Goal: Download file/media

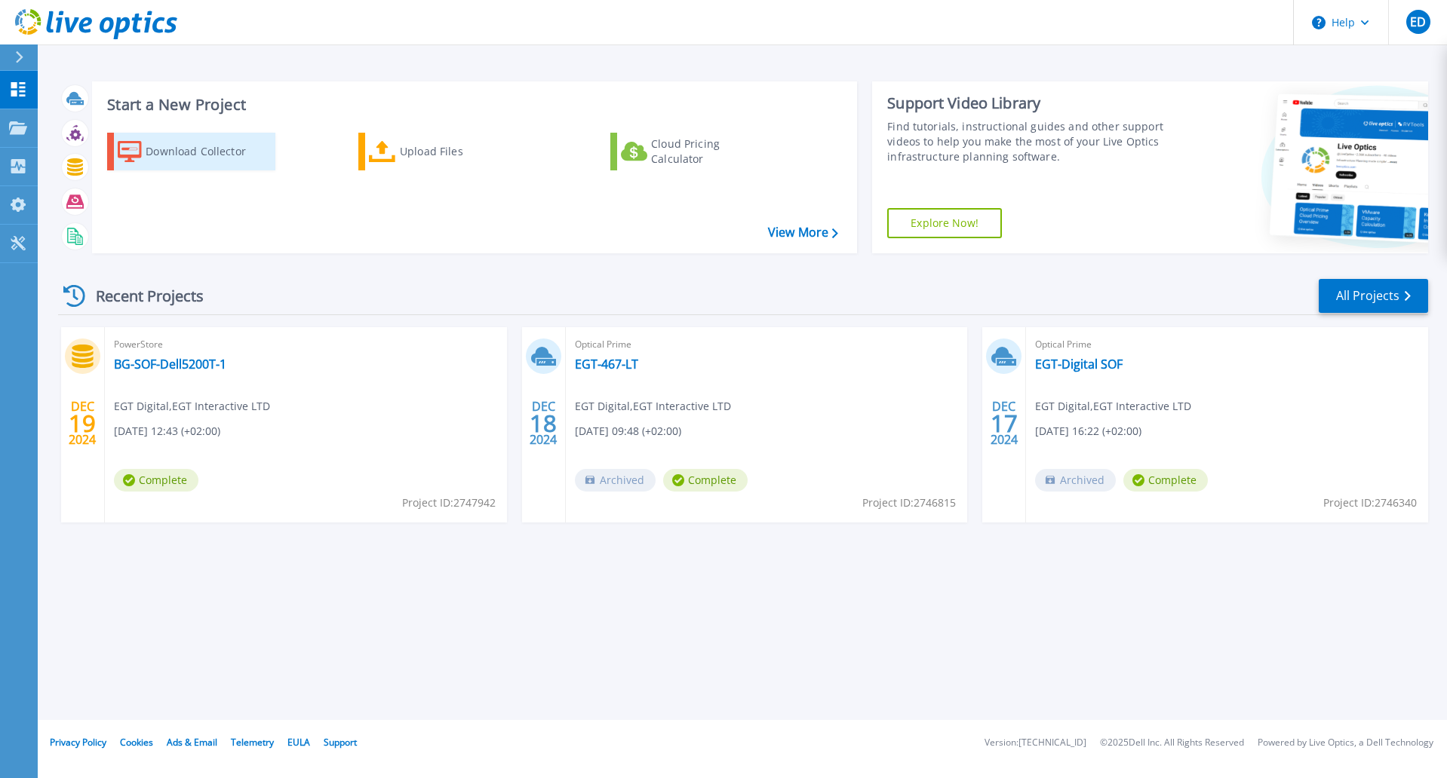
click at [138, 152] on icon at bounding box center [130, 152] width 24 height 22
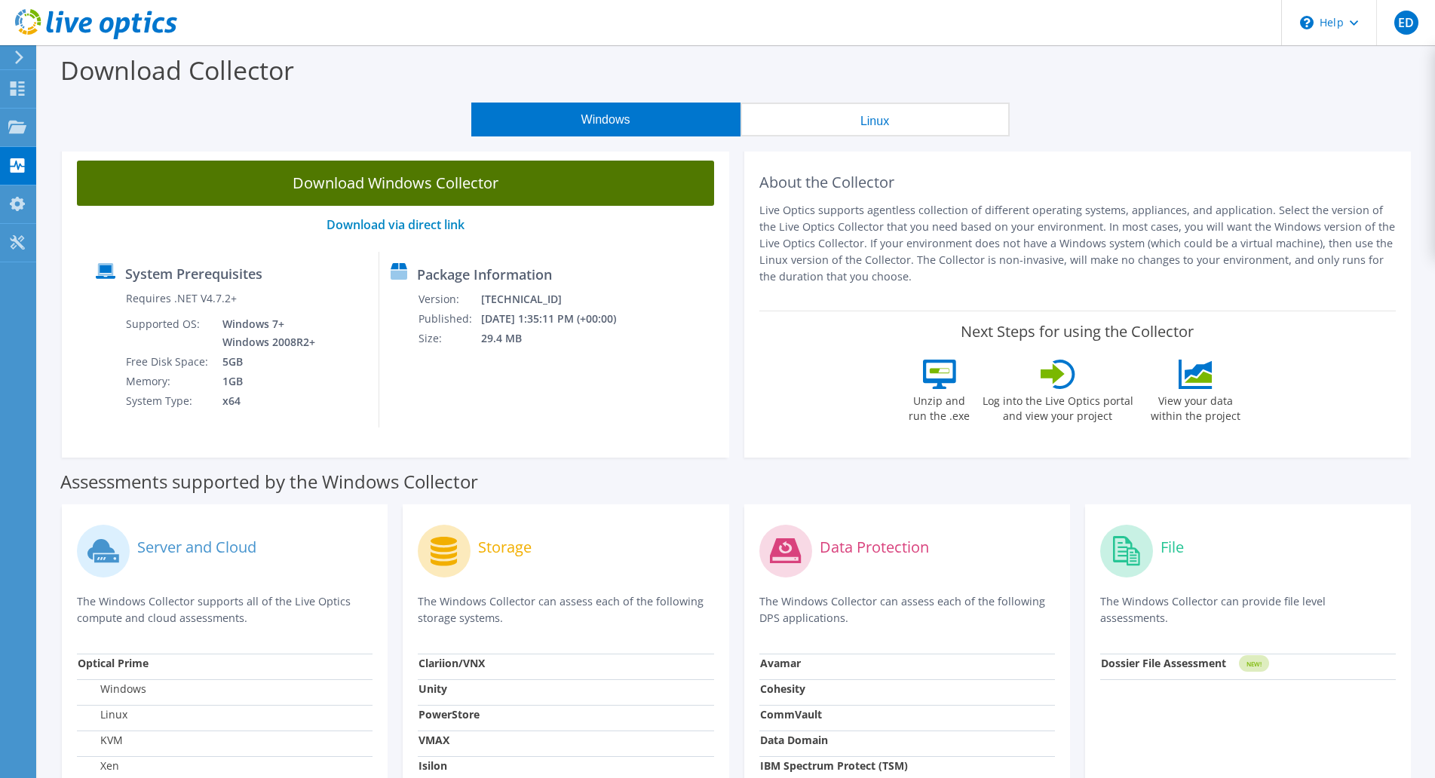
click at [514, 195] on link "Download Windows Collector" at bounding box center [395, 183] width 637 height 45
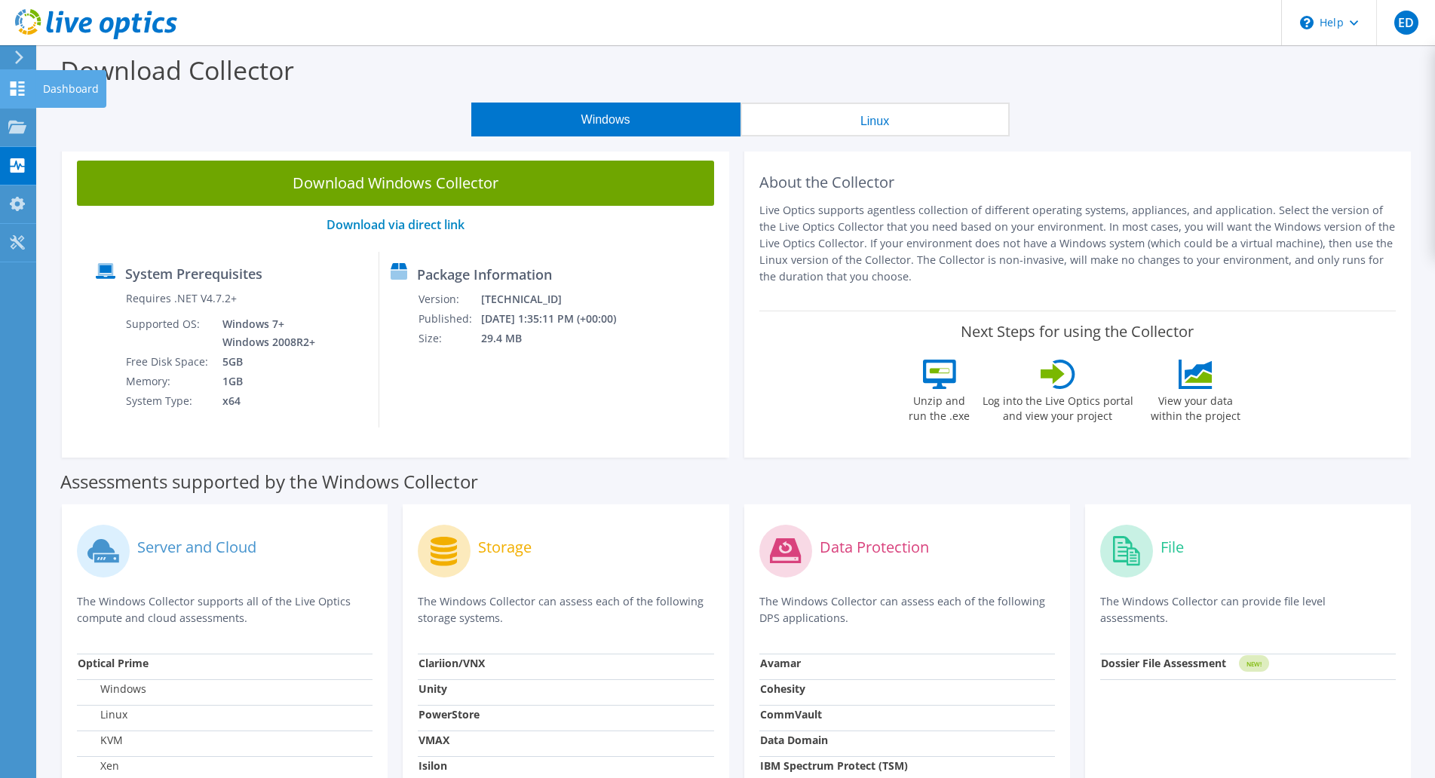
click at [19, 82] on use at bounding box center [18, 88] width 14 height 14
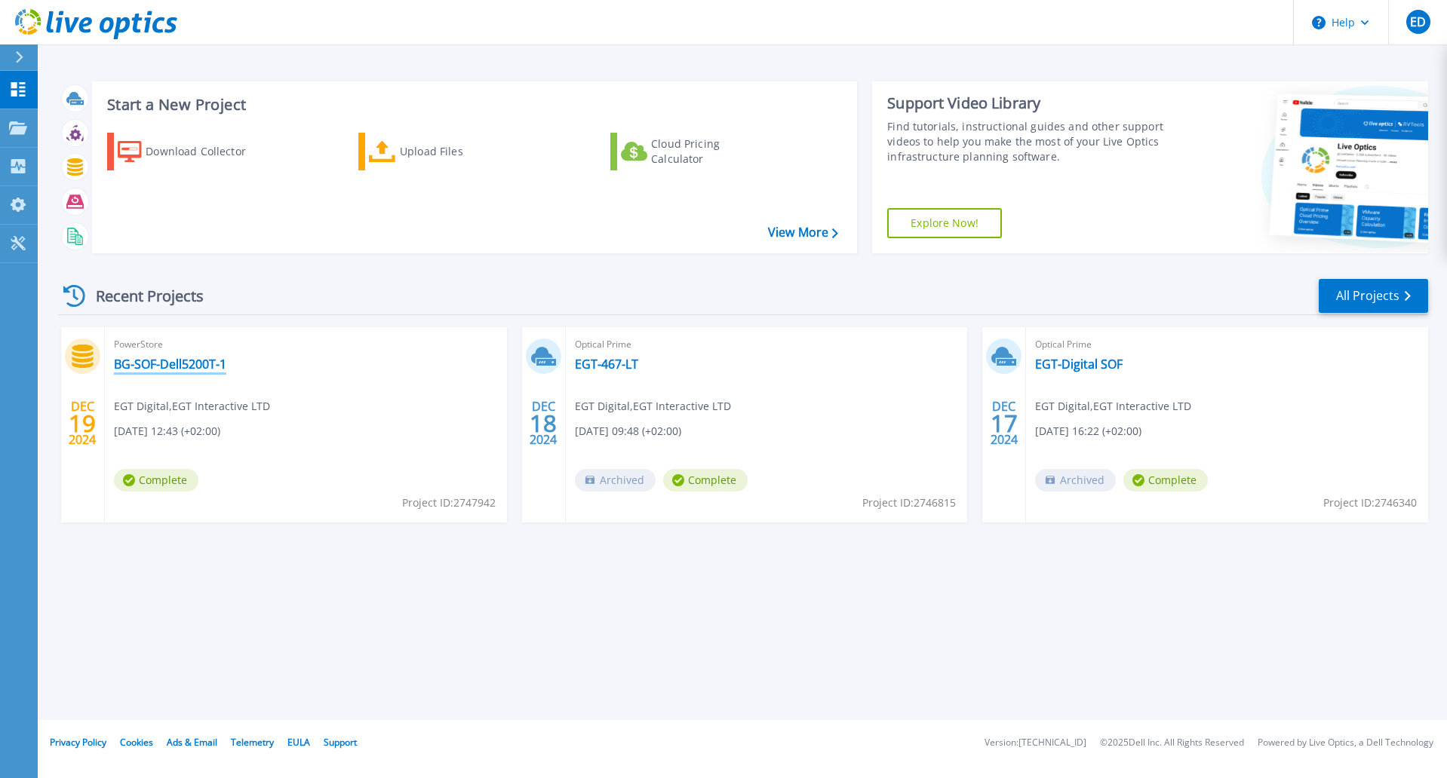
click at [136, 360] on link "BG-SOF-Dell5200T-1" at bounding box center [170, 364] width 112 height 15
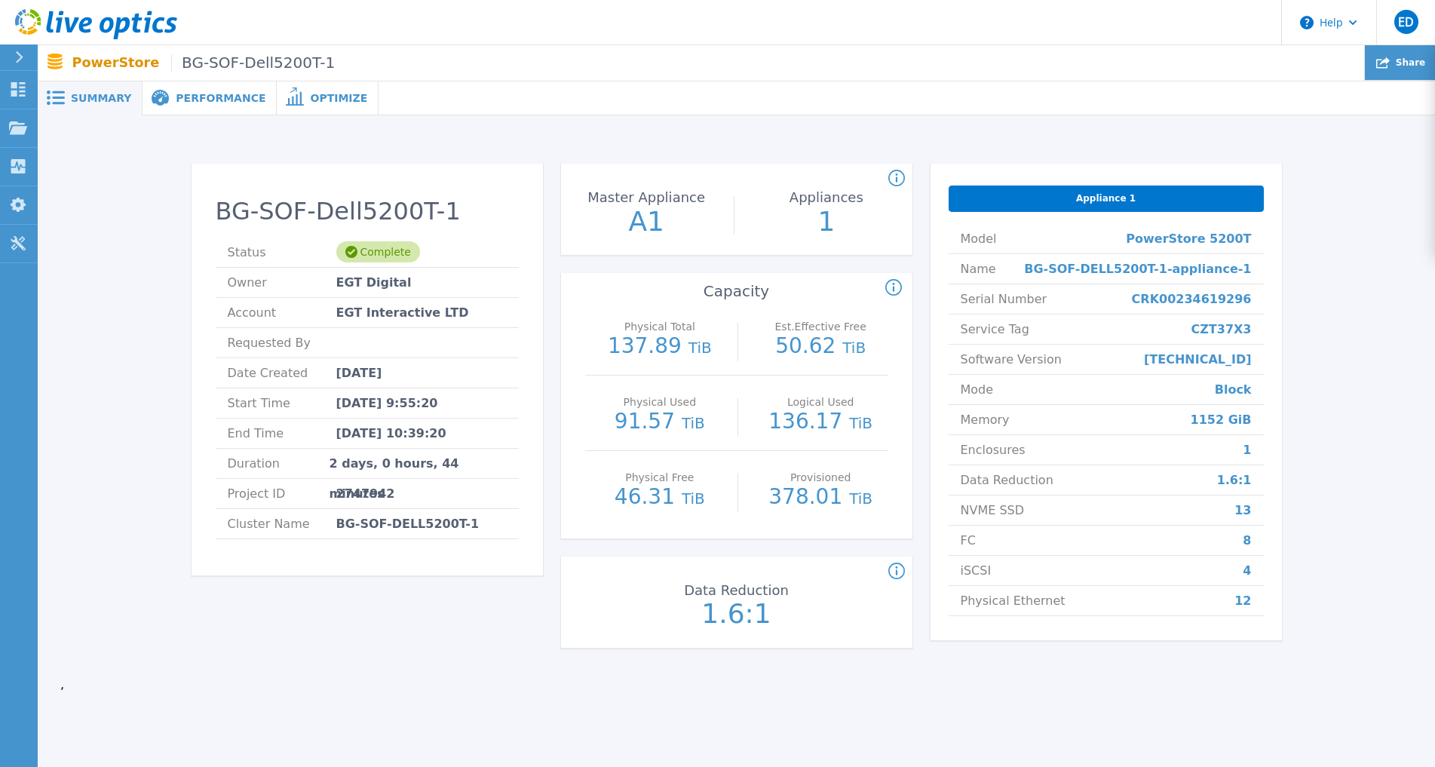
click at [1426, 65] on span "Share" at bounding box center [1410, 62] width 29 height 9
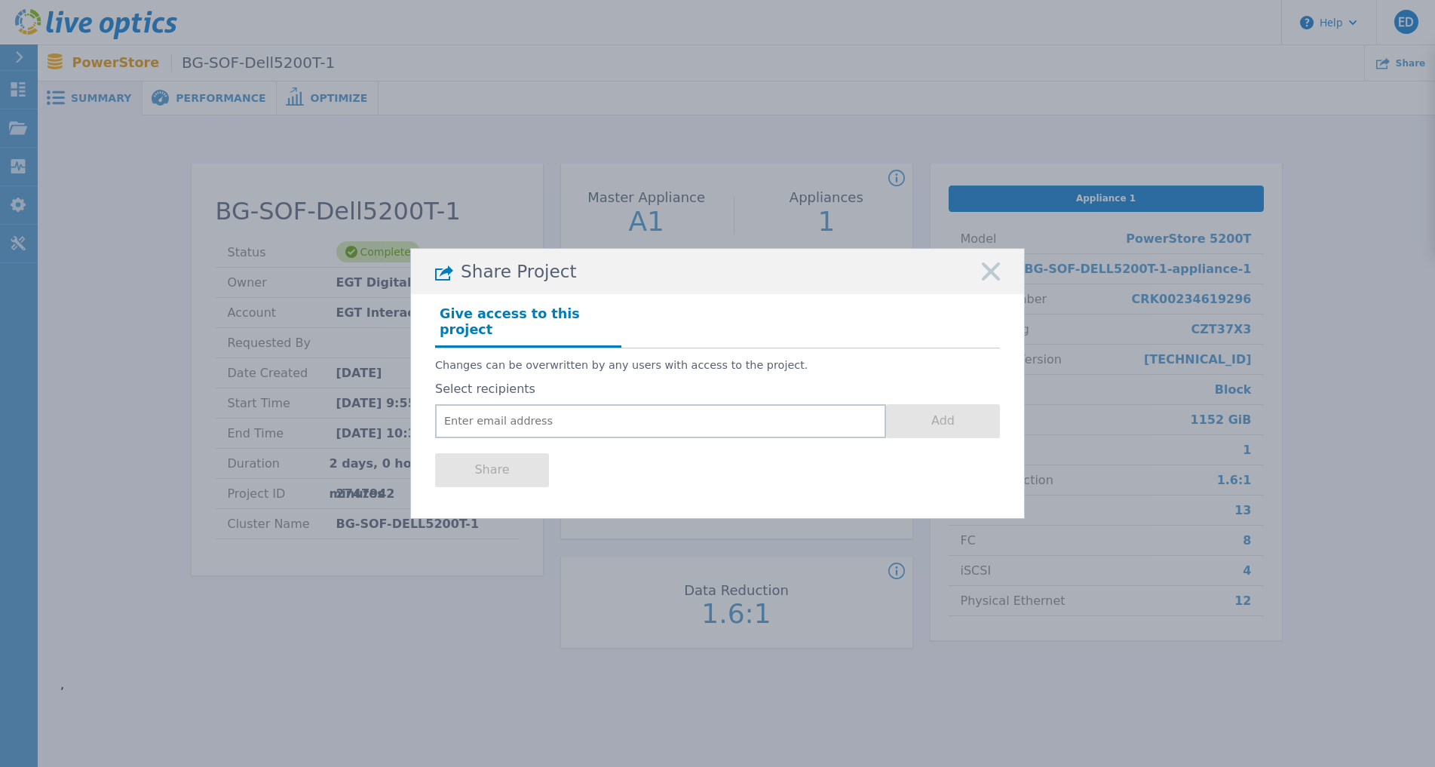
click at [76, 644] on div "Share Project Give access to this project Changes can be overwritten by any use…" at bounding box center [717, 383] width 1435 height 767
click at [996, 282] on rect at bounding box center [991, 272] width 20 height 20
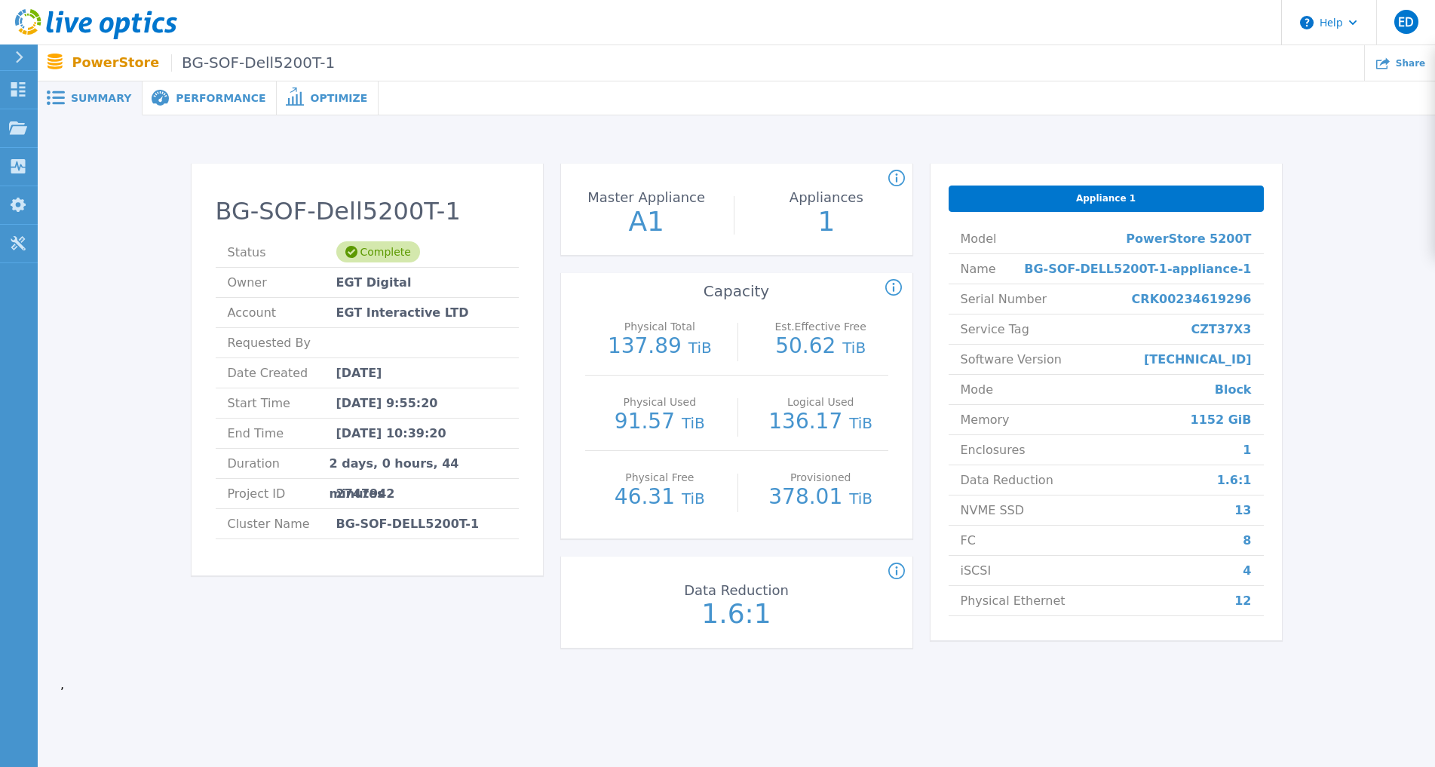
click at [195, 103] on span "Performance" at bounding box center [221, 98] width 90 height 11
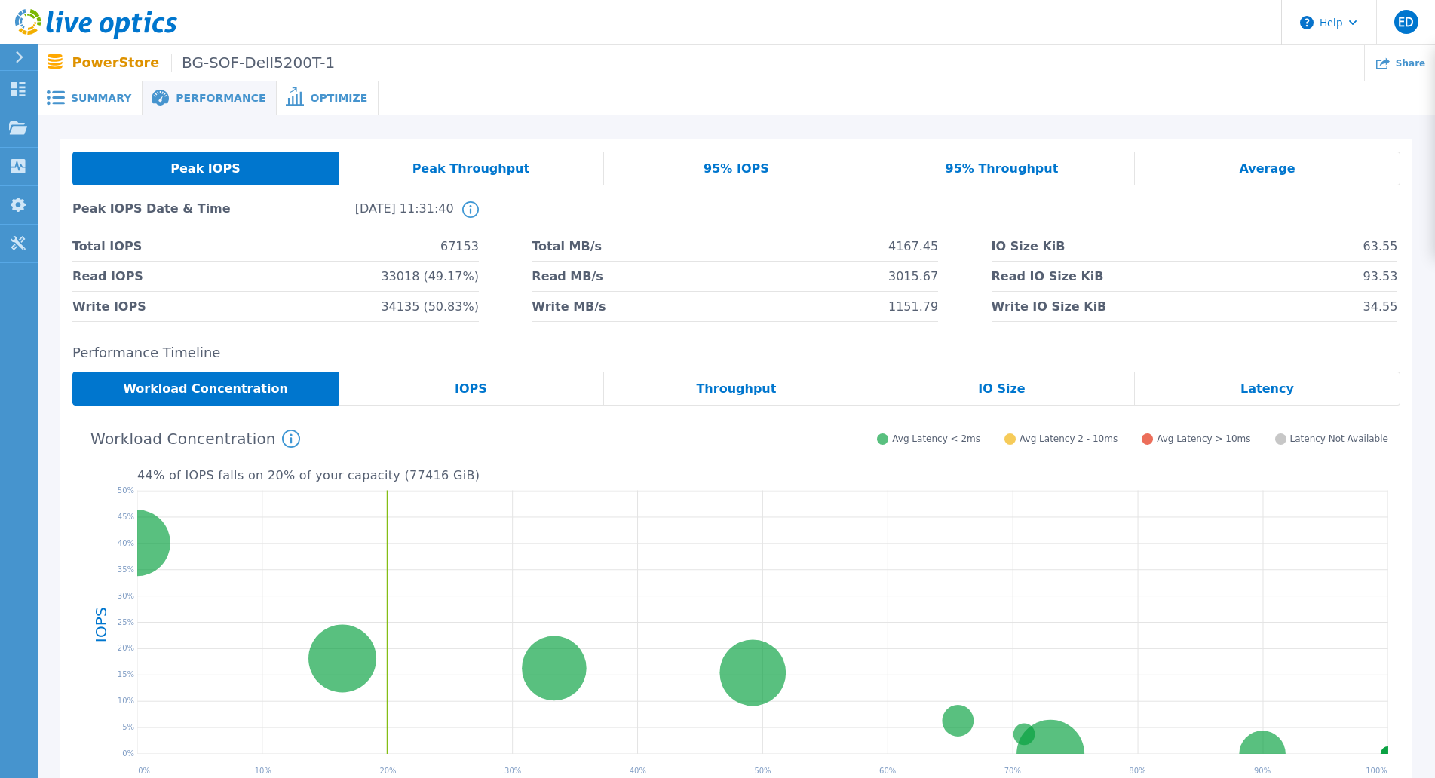
click at [310, 102] on span "Optimize" at bounding box center [338, 98] width 57 height 11
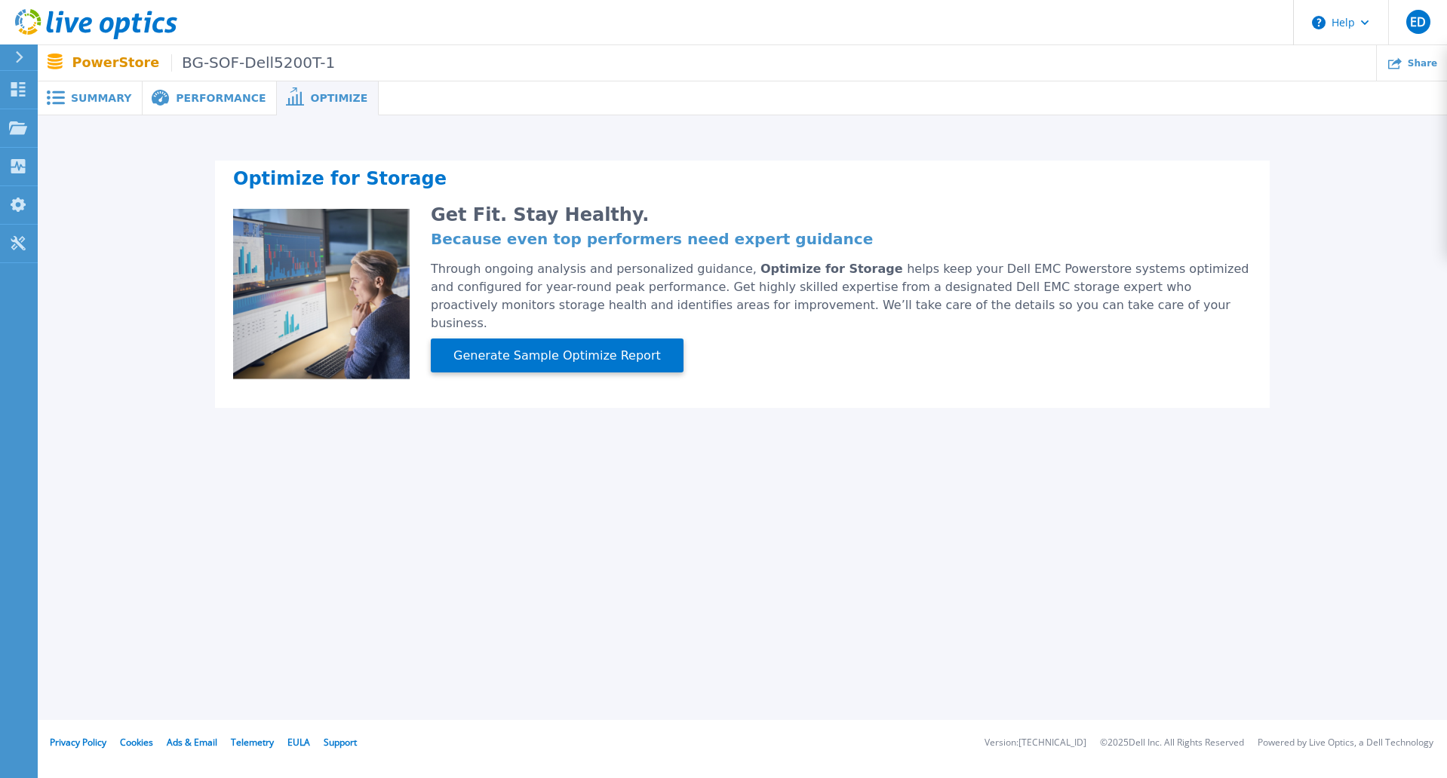
click at [92, 106] on div "Summary" at bounding box center [90, 98] width 105 height 34
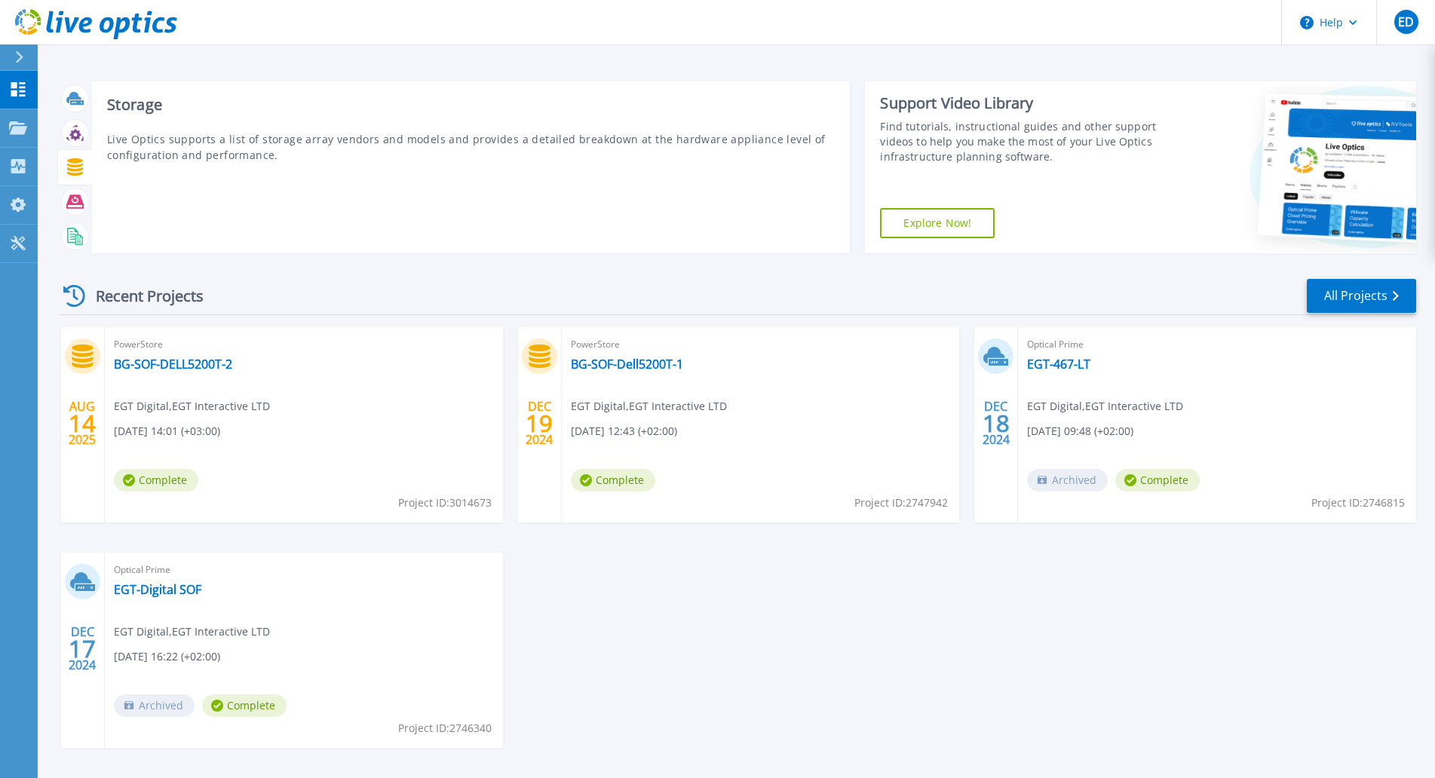
click at [81, 167] on icon at bounding box center [75, 166] width 16 height 17
click at [248, 162] on p "Live Optics supports a list of storage array vendors and models and provides a …" at bounding box center [471, 147] width 729 height 32
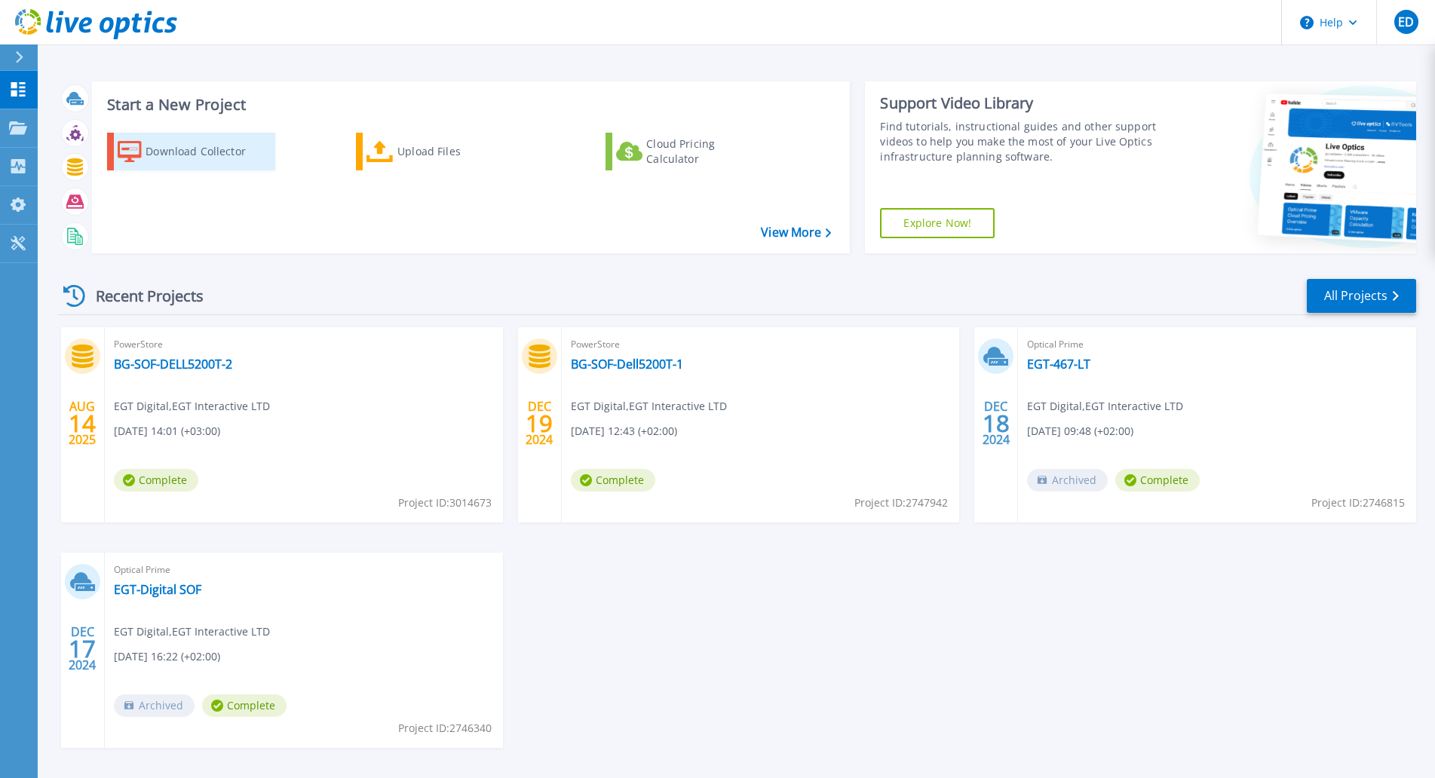
click at [239, 157] on div "Download Collector" at bounding box center [206, 152] width 121 height 30
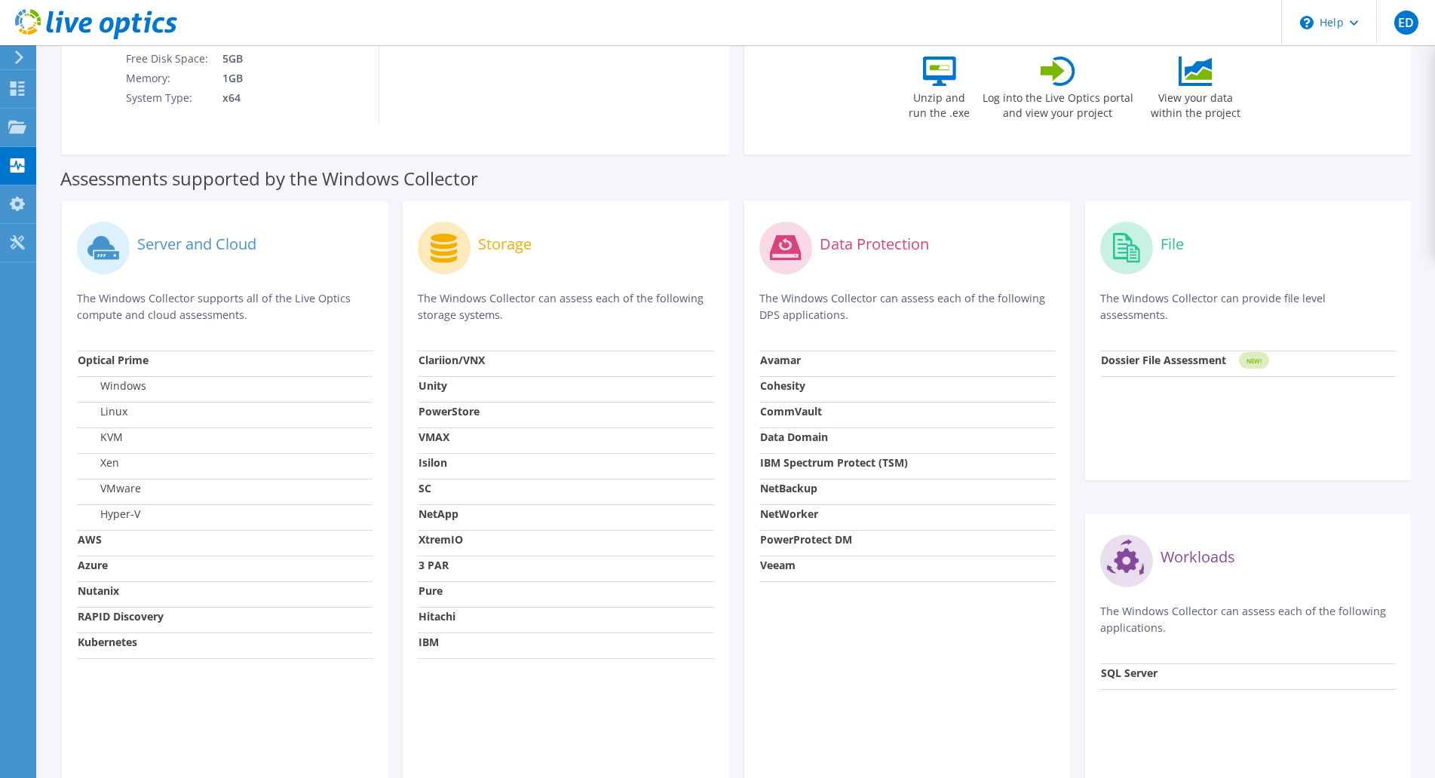
scroll to position [304, 0]
click at [54, 196] on div "My Profile" at bounding box center [67, 205] width 65 height 38
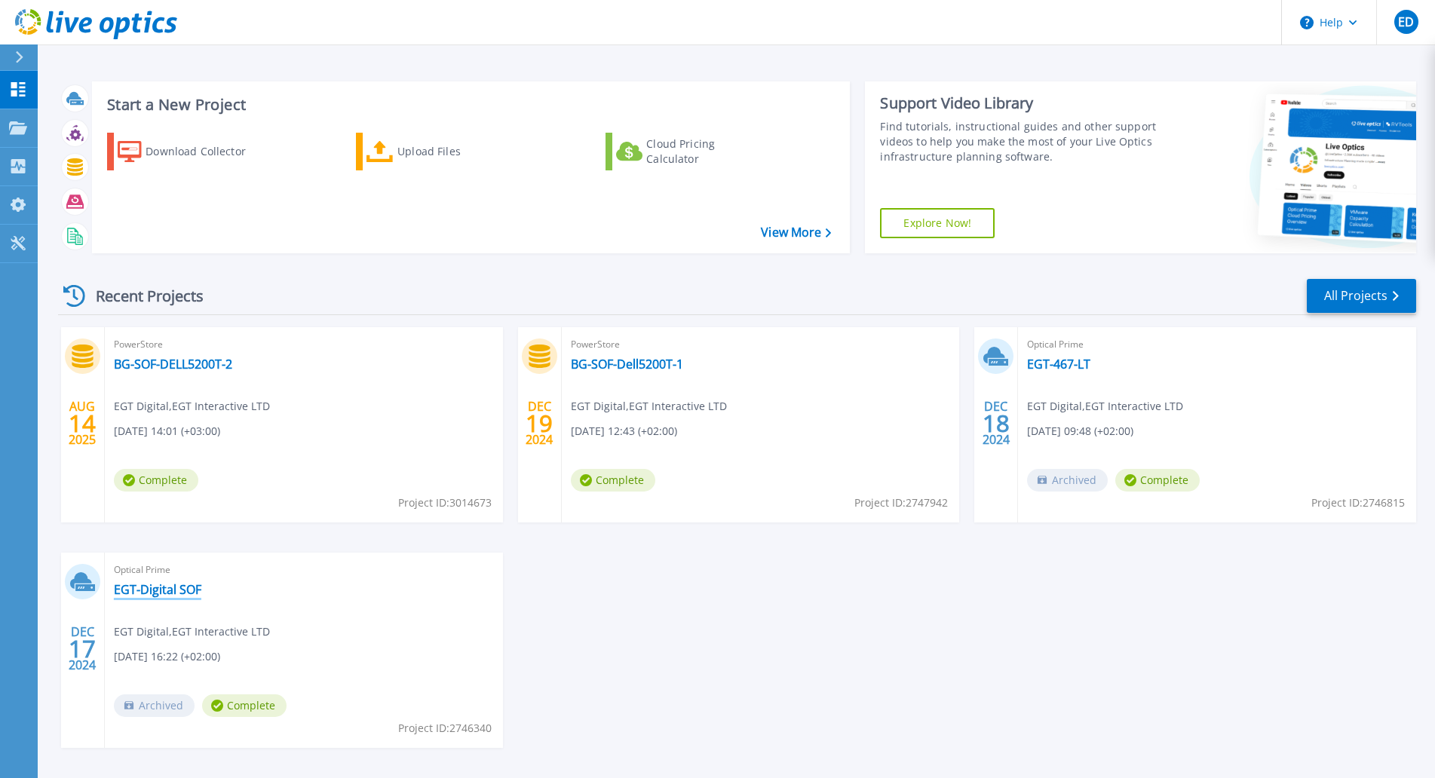
click at [164, 582] on link "EGT-Digital SOF" at bounding box center [157, 589] width 87 height 15
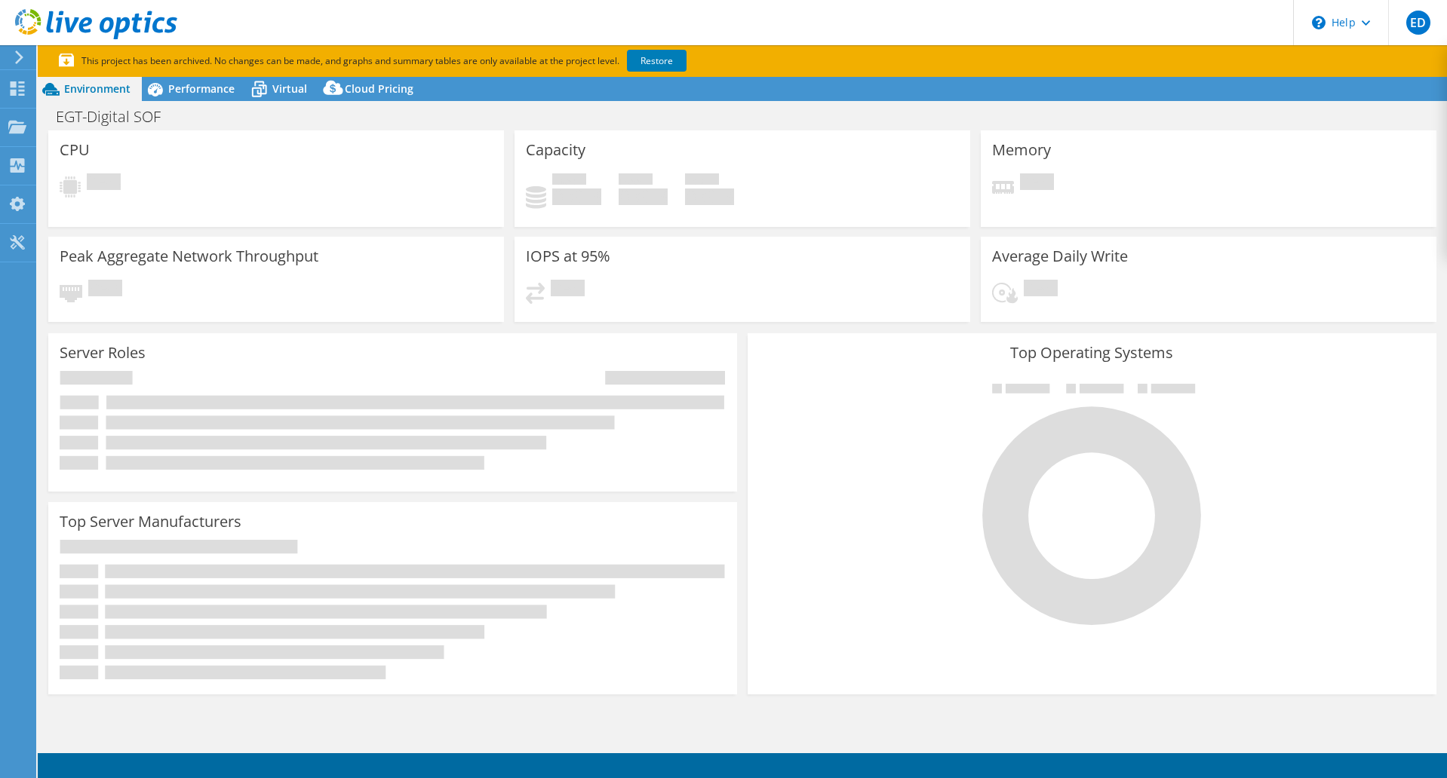
select select "USD"
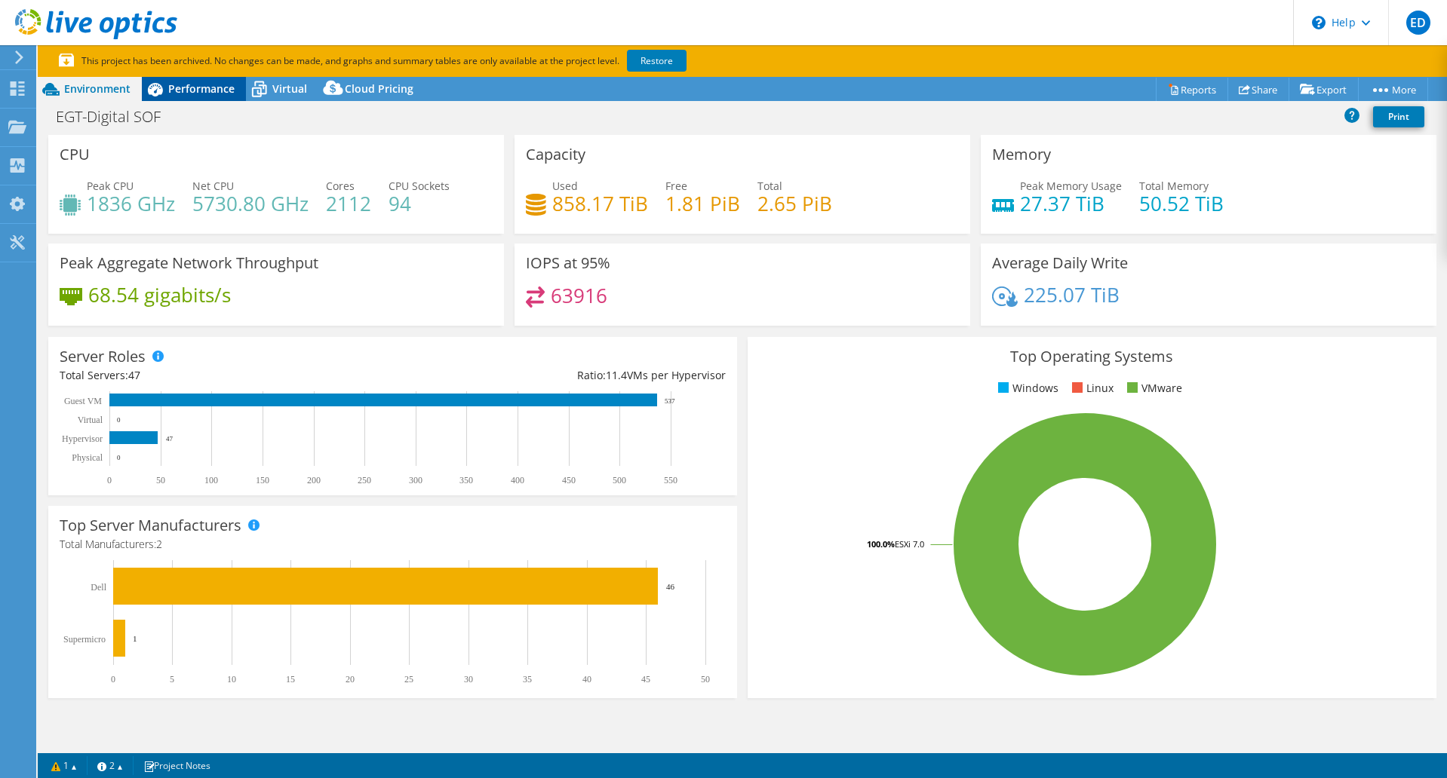
click at [223, 91] on span "Performance" at bounding box center [201, 88] width 66 height 14
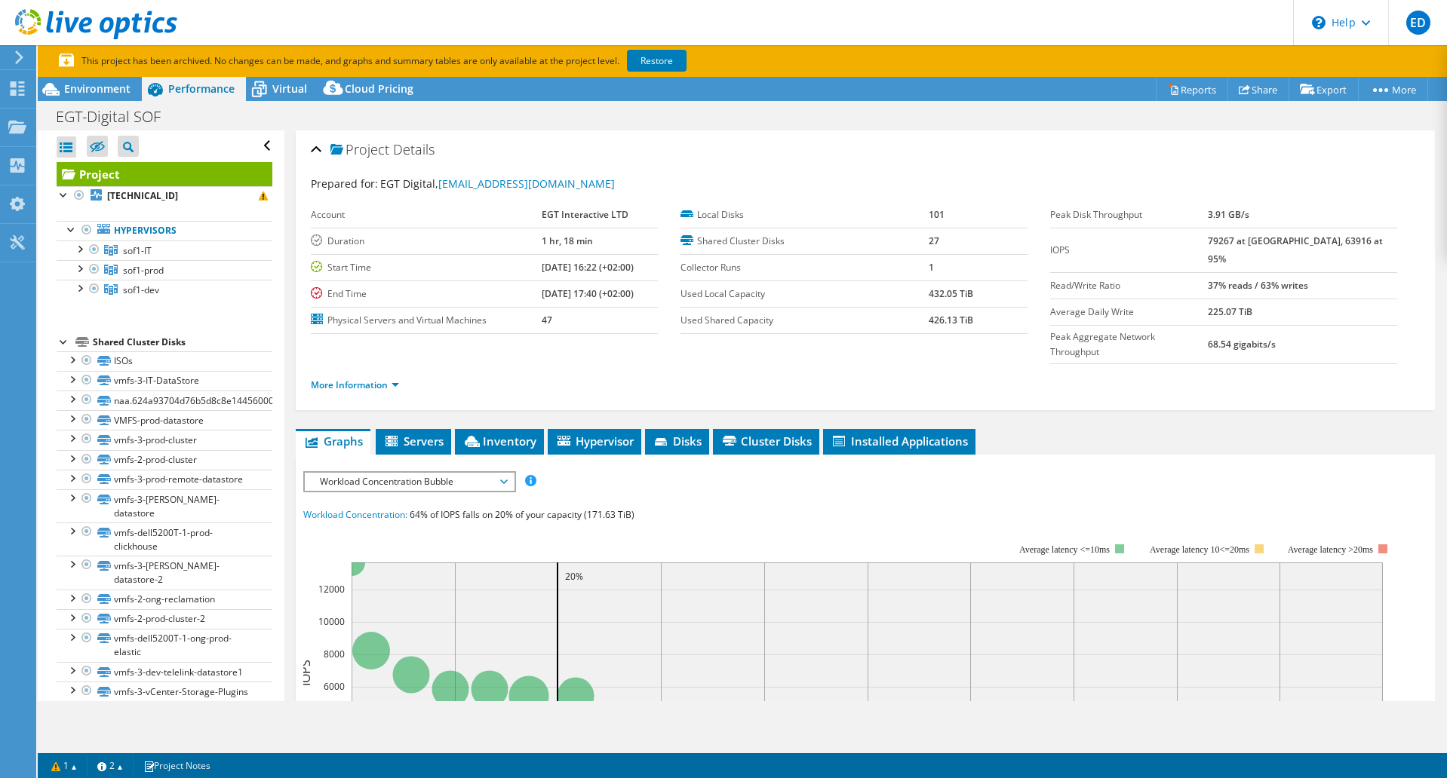
scroll to position [376, 0]
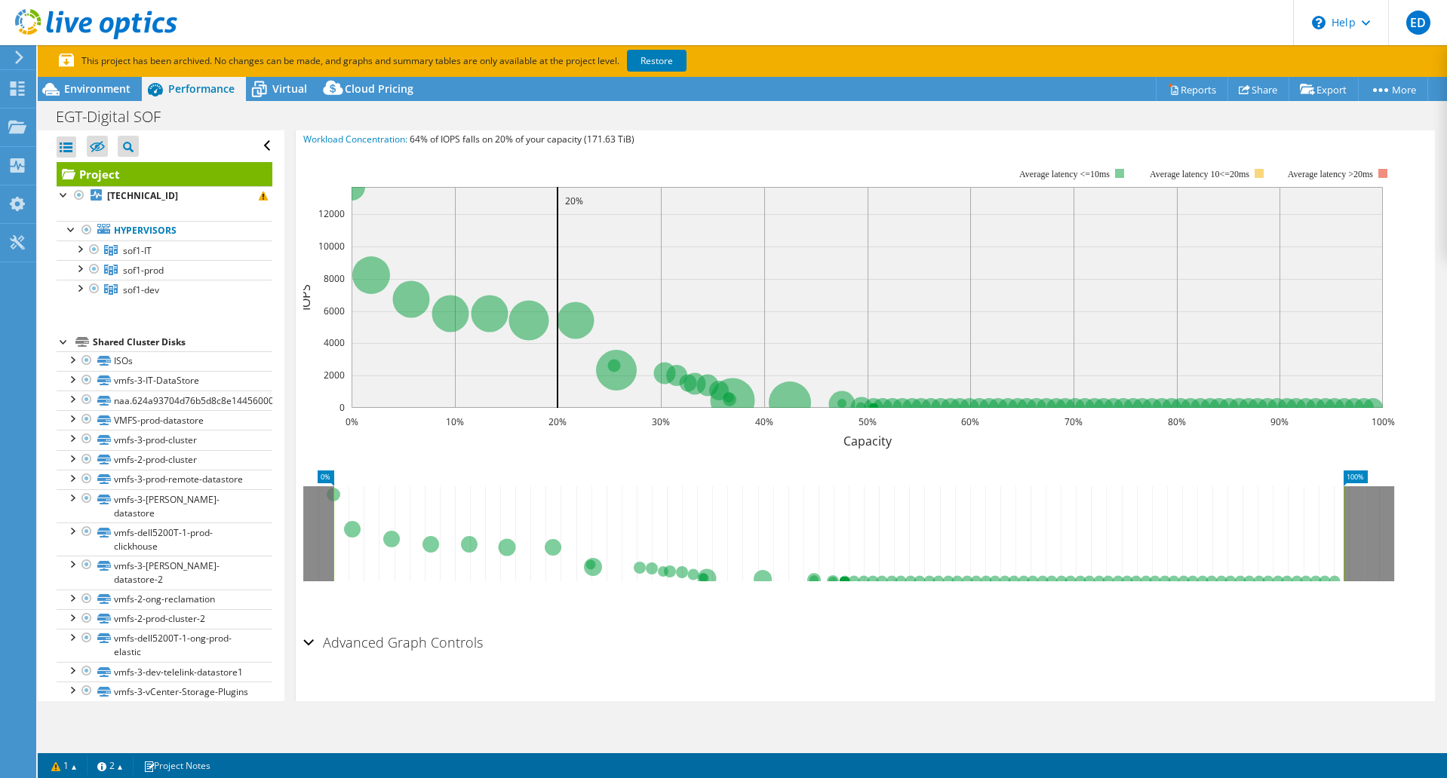
click at [210, 209] on ul "Hypervisors sof1-IT 172.17.205.53" at bounding box center [165, 260] width 216 height 109
click at [217, 197] on link "172.17.205.53" at bounding box center [165, 196] width 216 height 20
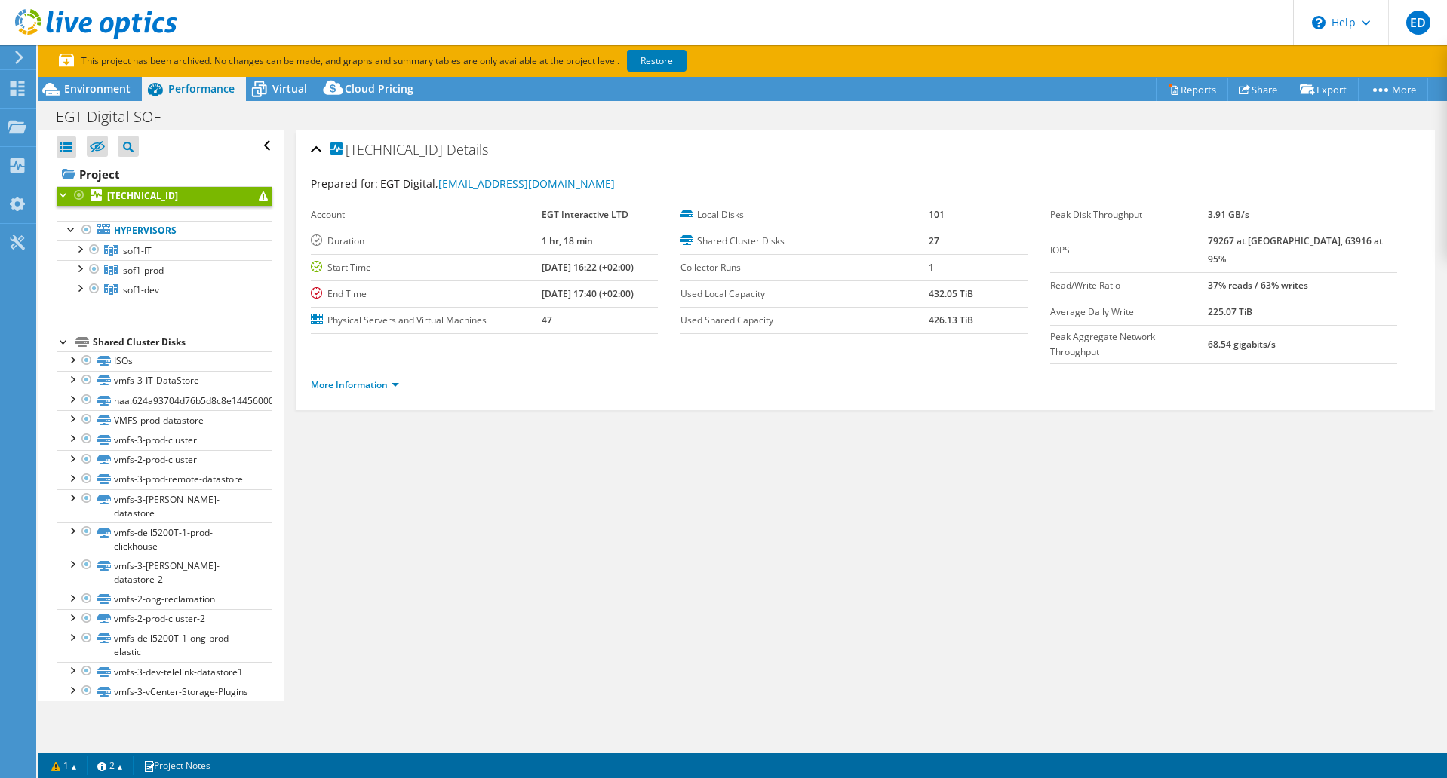
scroll to position [0, 0]
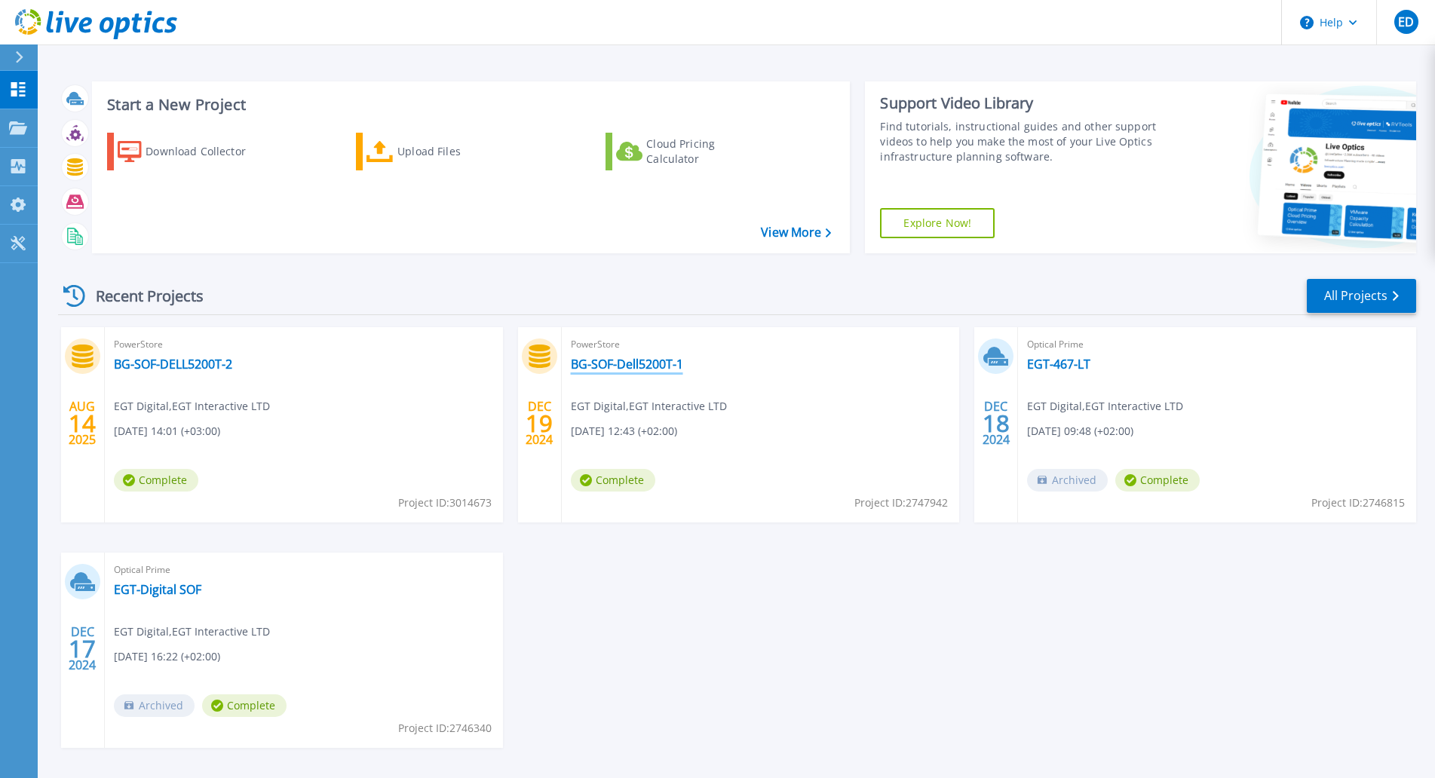
click at [640, 364] on link "BG-SOF-Dell5200T-1" at bounding box center [627, 364] width 112 height 15
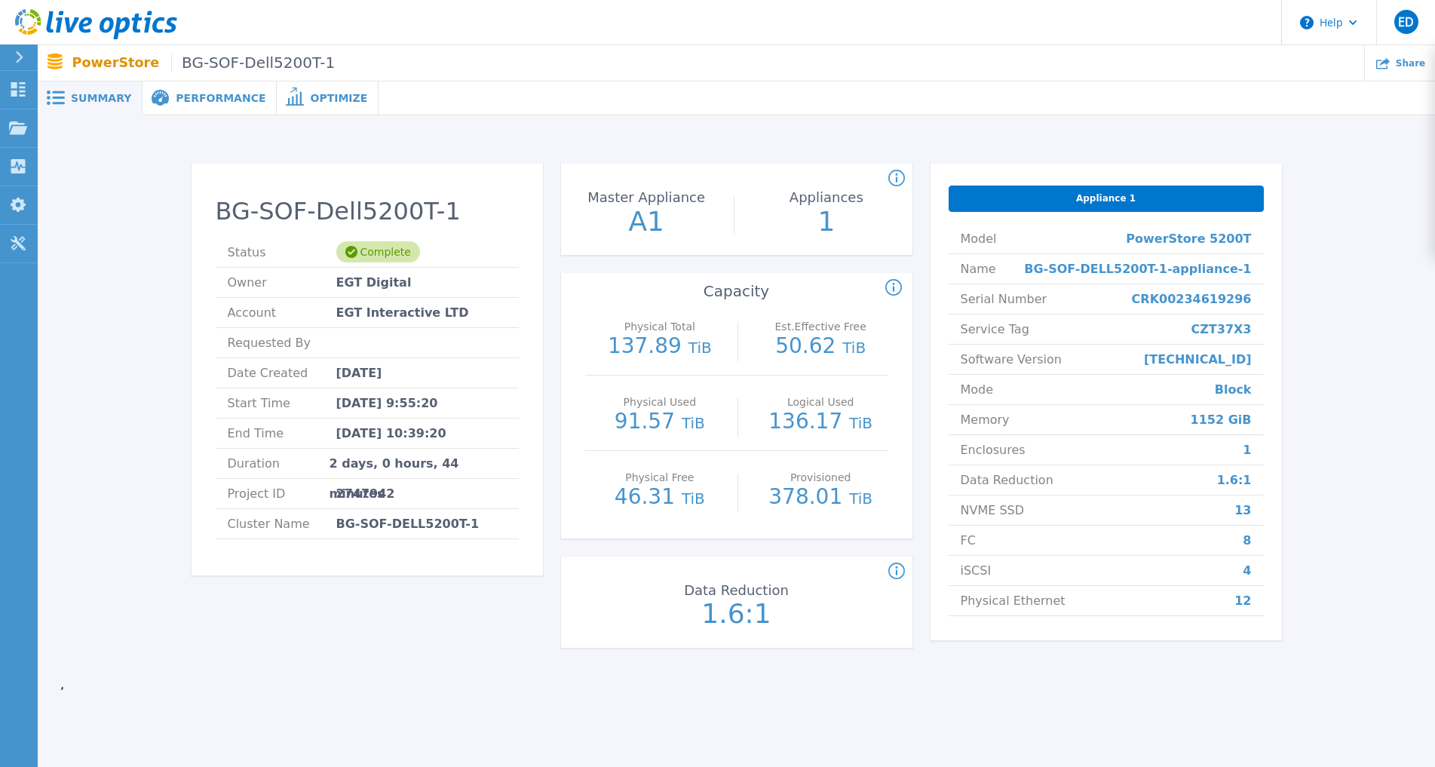
click at [209, 99] on span "Performance" at bounding box center [221, 98] width 90 height 11
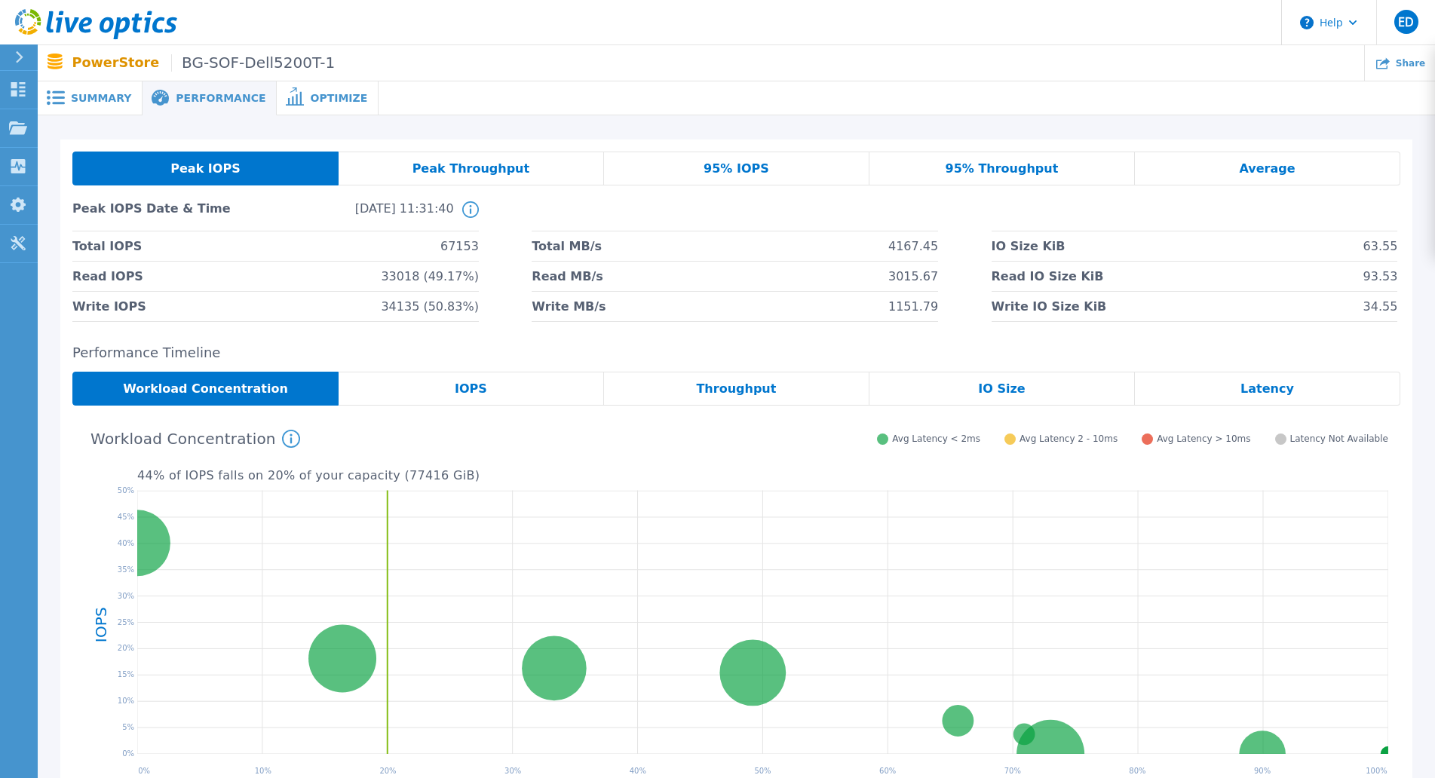
click at [318, 95] on span "Optimize" at bounding box center [338, 98] width 57 height 11
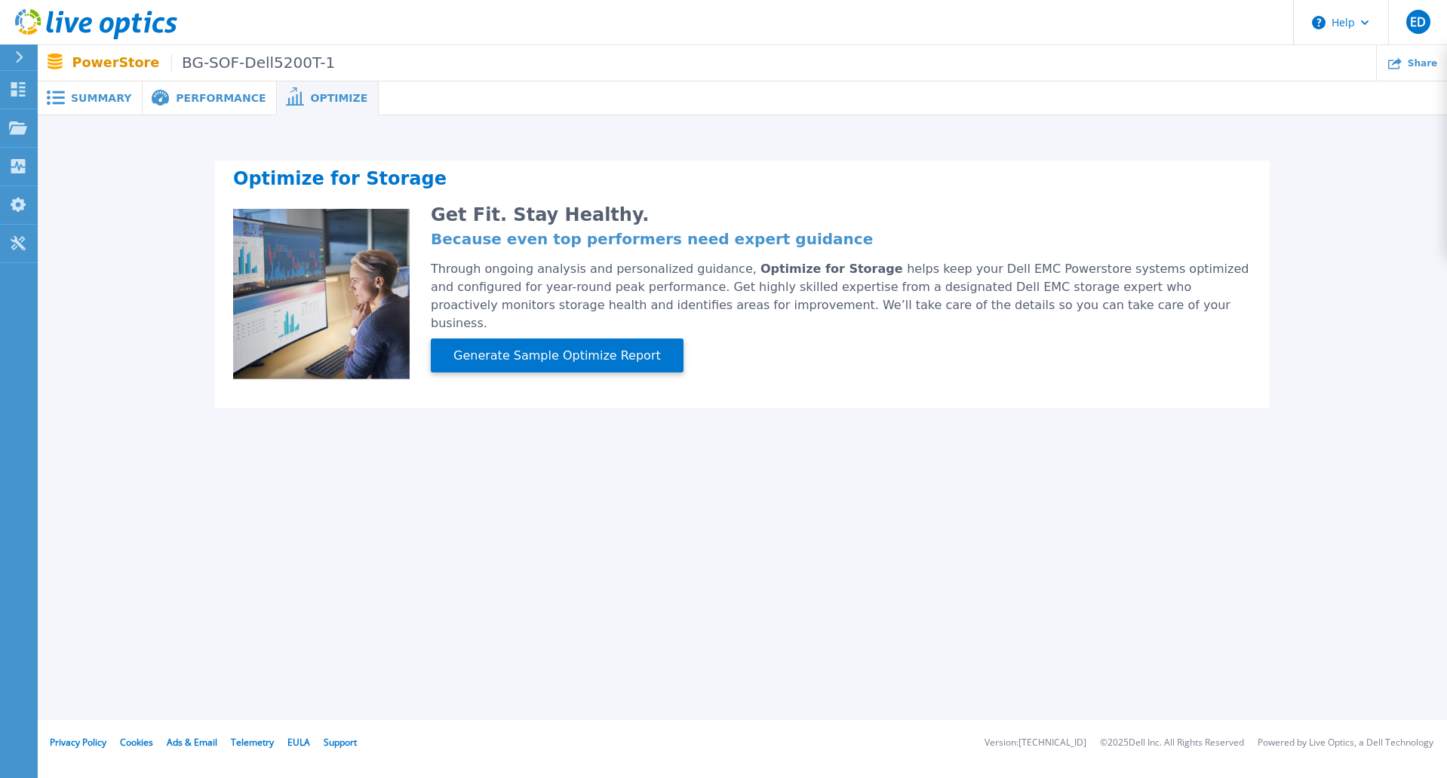
click at [66, 94] on span at bounding box center [54, 98] width 33 height 14
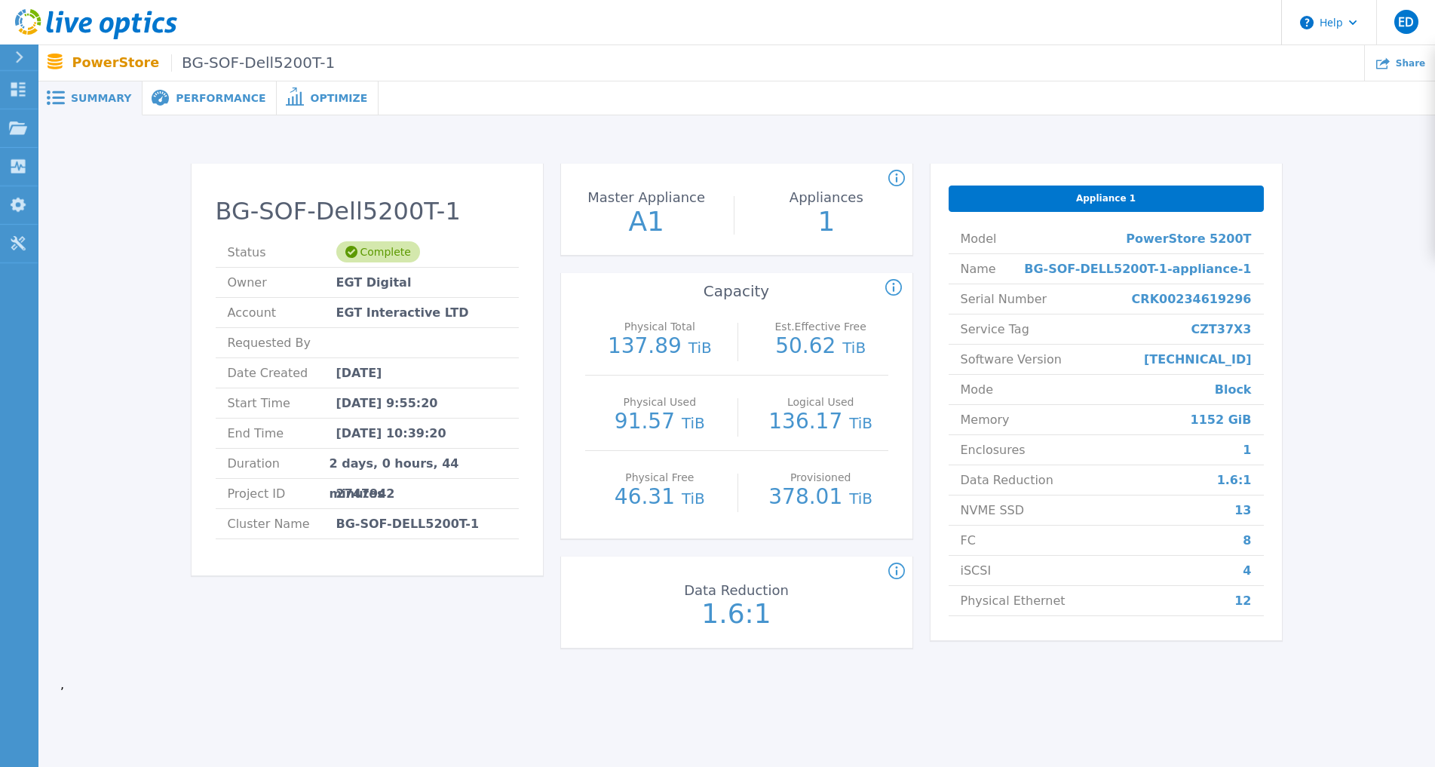
click at [413, 425] on span "[DATE] 10:39:20" at bounding box center [391, 433] width 110 height 29
click at [413, 425] on span "Dec 19, 2024 10:39:20" at bounding box center [391, 433] width 110 height 29
click at [489, 427] on li "End Time Dec 19, 2024 10:39:20" at bounding box center [367, 434] width 303 height 30
click at [109, 58] on p "PowerStore BG-SOF-Dell5200T-1" at bounding box center [203, 62] width 263 height 17
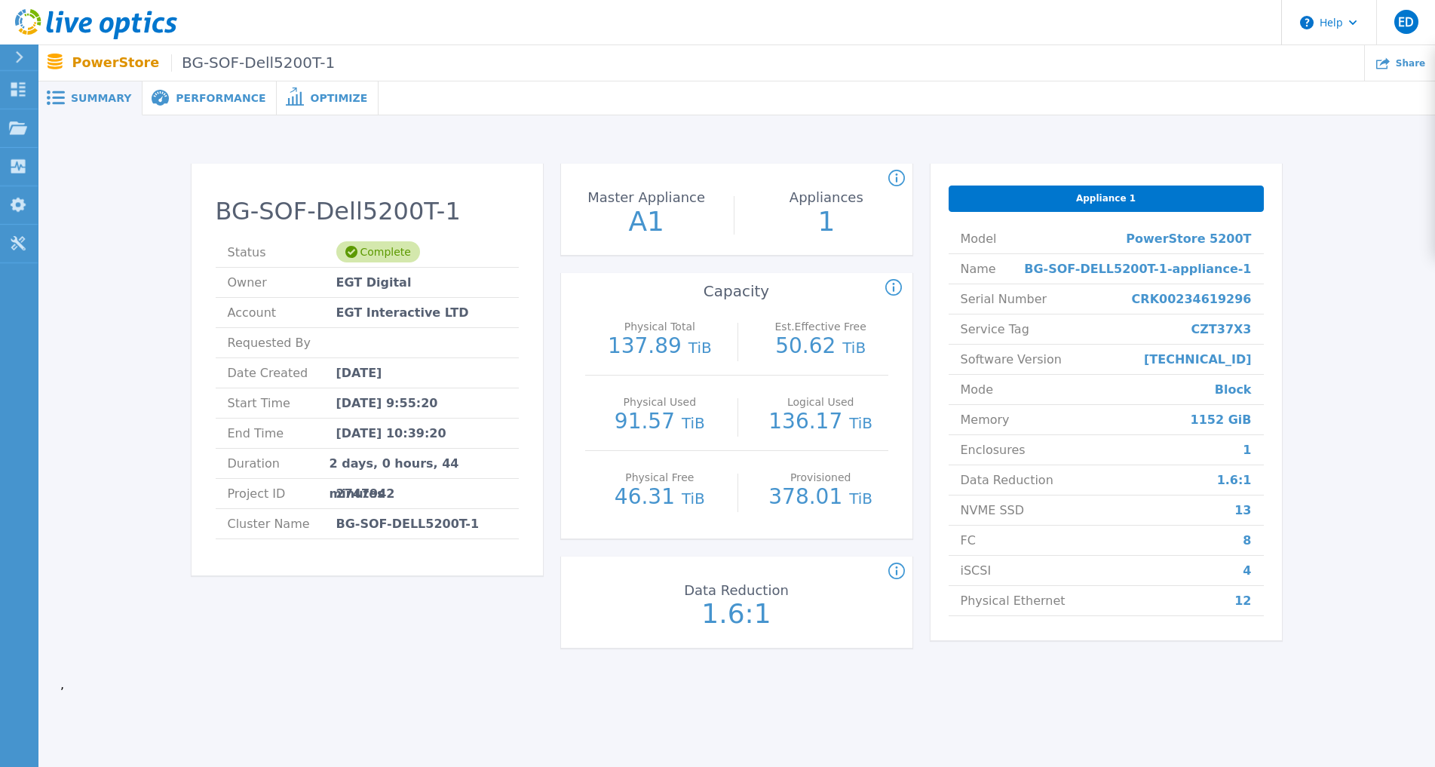
click at [17, 57] on icon at bounding box center [19, 57] width 8 height 12
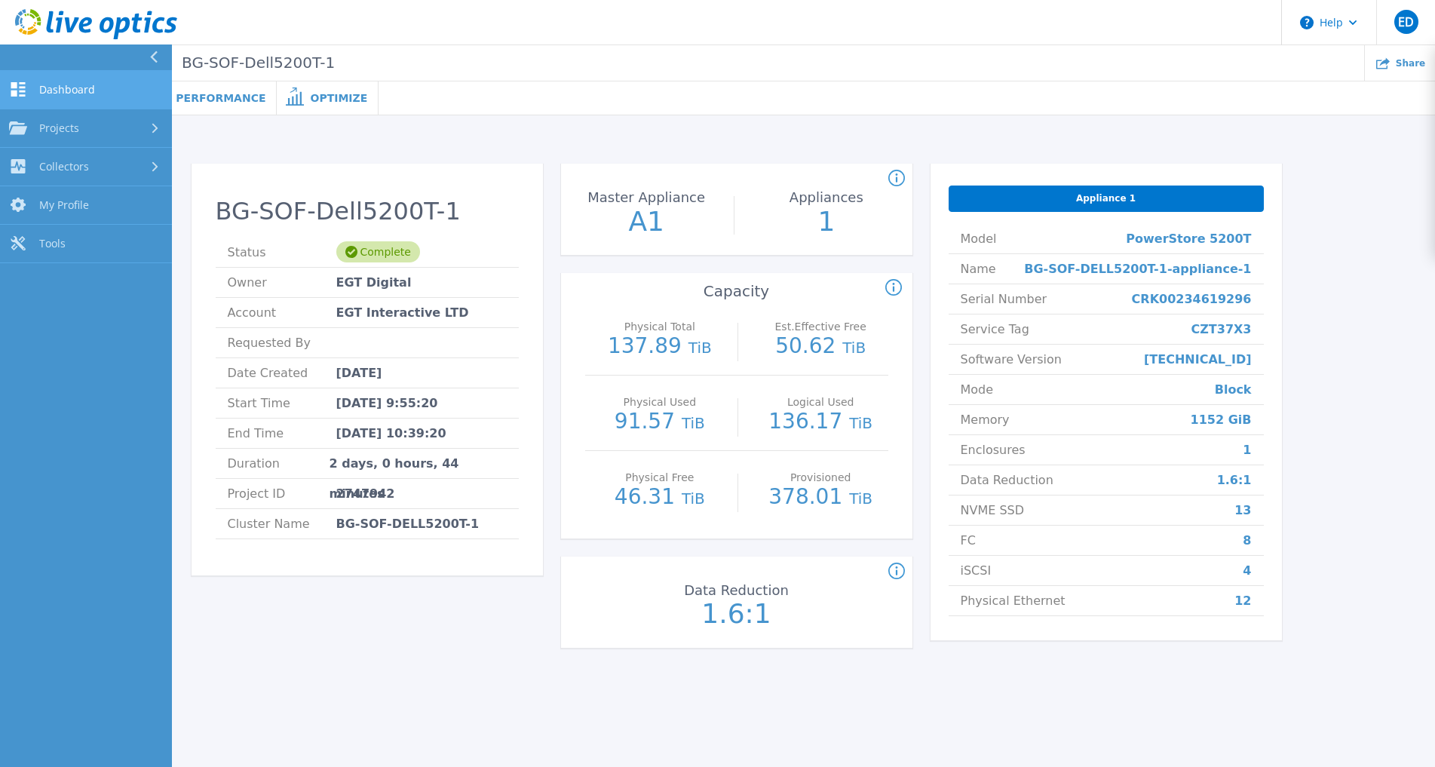
click at [19, 77] on link "Dashboard Dashboard" at bounding box center [86, 90] width 172 height 38
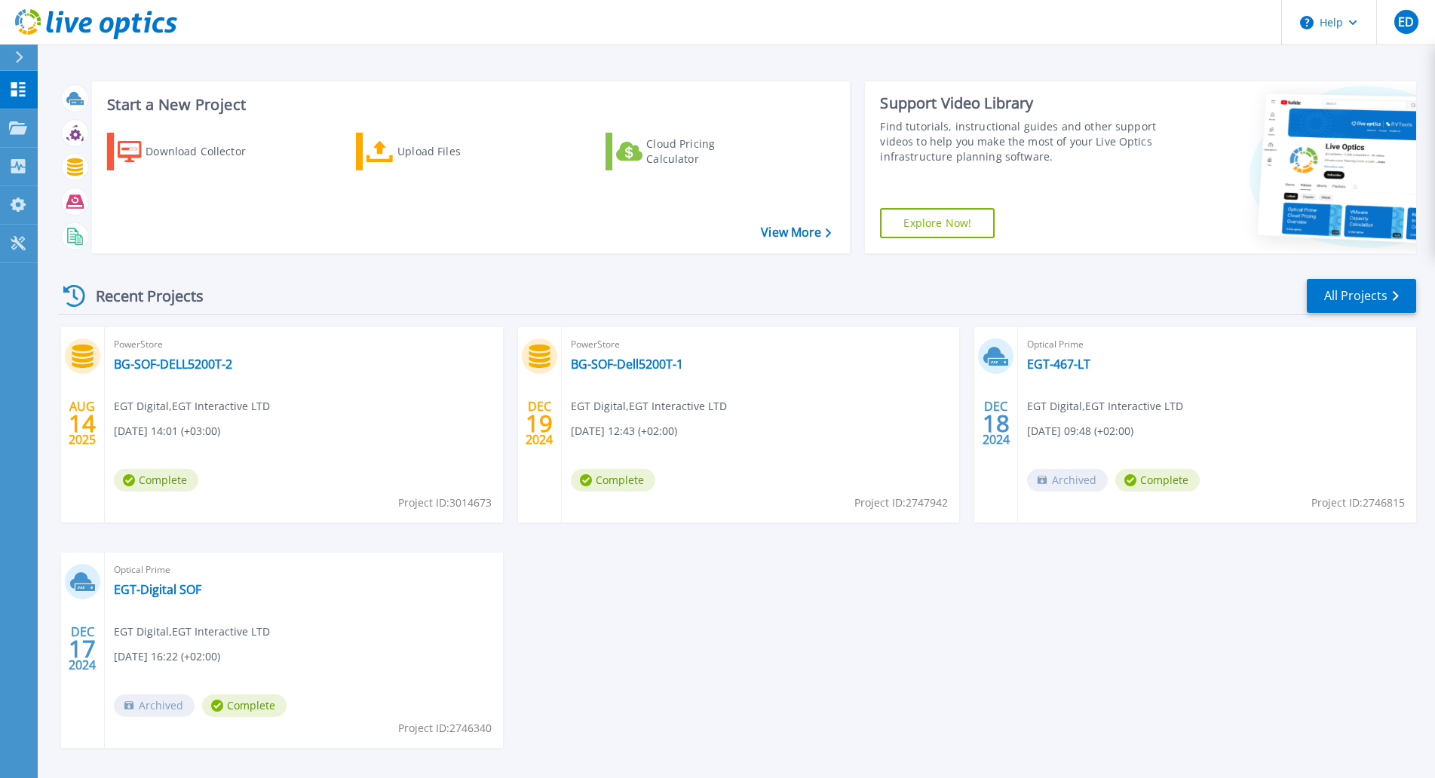
click at [426, 363] on div "PowerStore BG-SOF-DELL5200T-2 EGT Digital , EGT Interactive LTD 08/14/2025, 14:…" at bounding box center [304, 424] width 398 height 195
click at [178, 371] on link "BG-SOF-DELL5200T-2" at bounding box center [173, 364] width 118 height 15
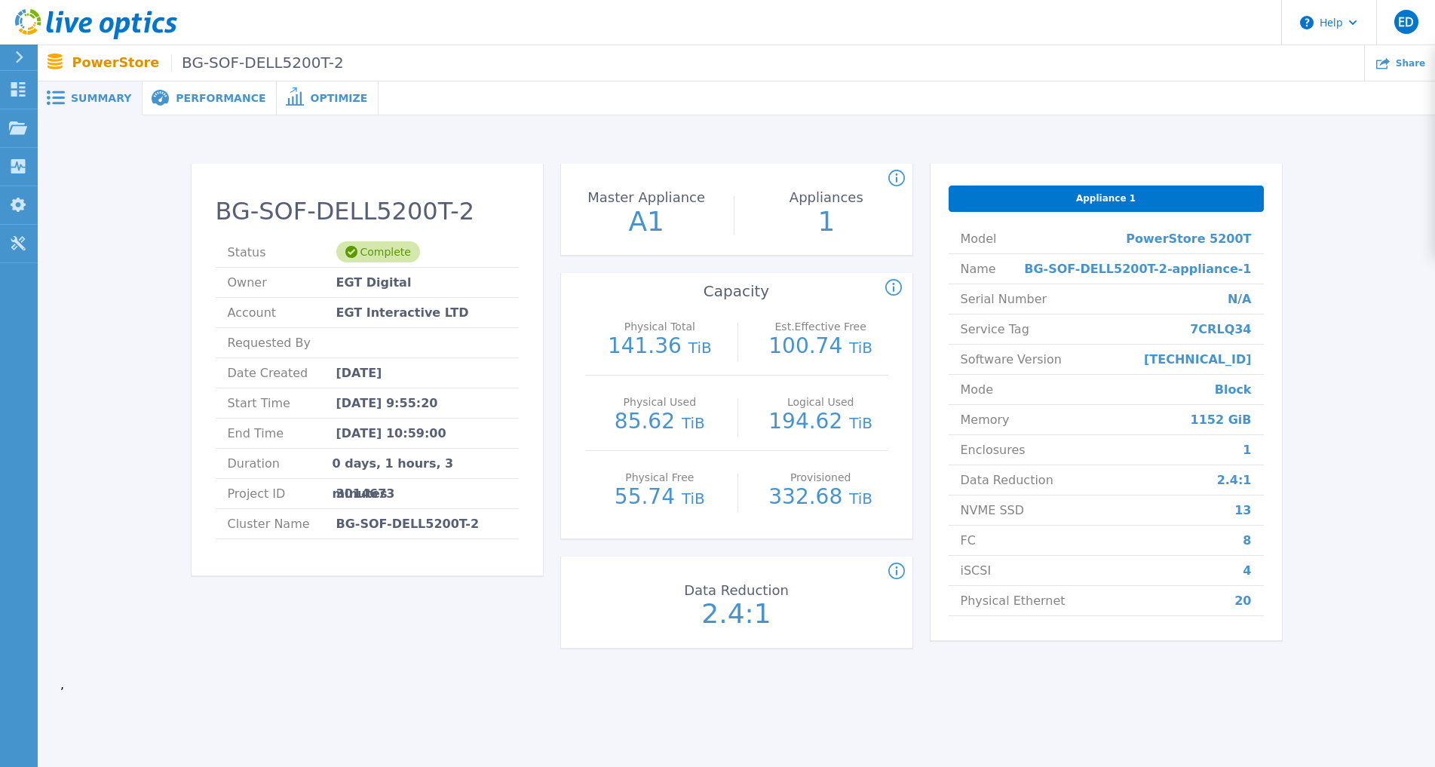
click at [179, 111] on div "Performance" at bounding box center [210, 98] width 134 height 34
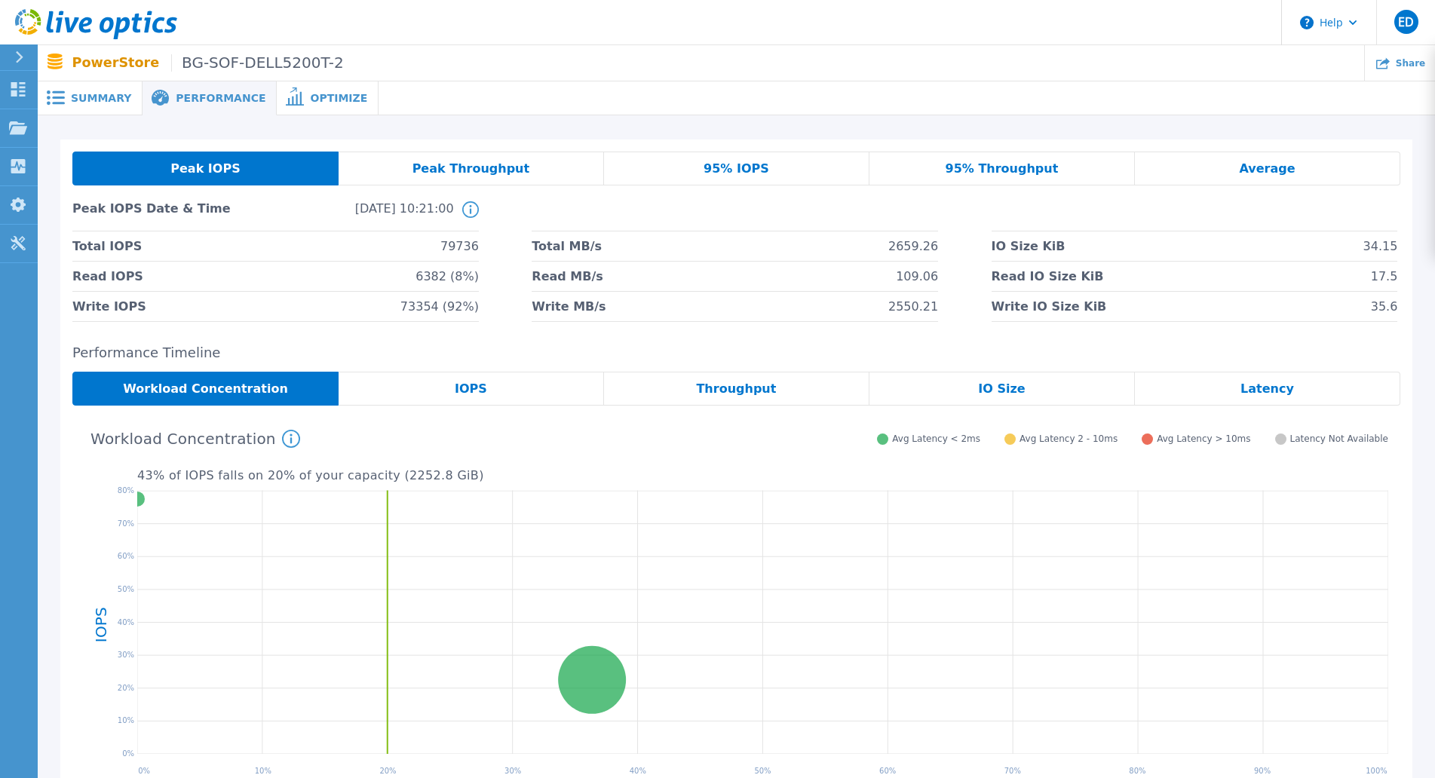
click at [310, 93] on span "Optimize" at bounding box center [338, 98] width 57 height 11
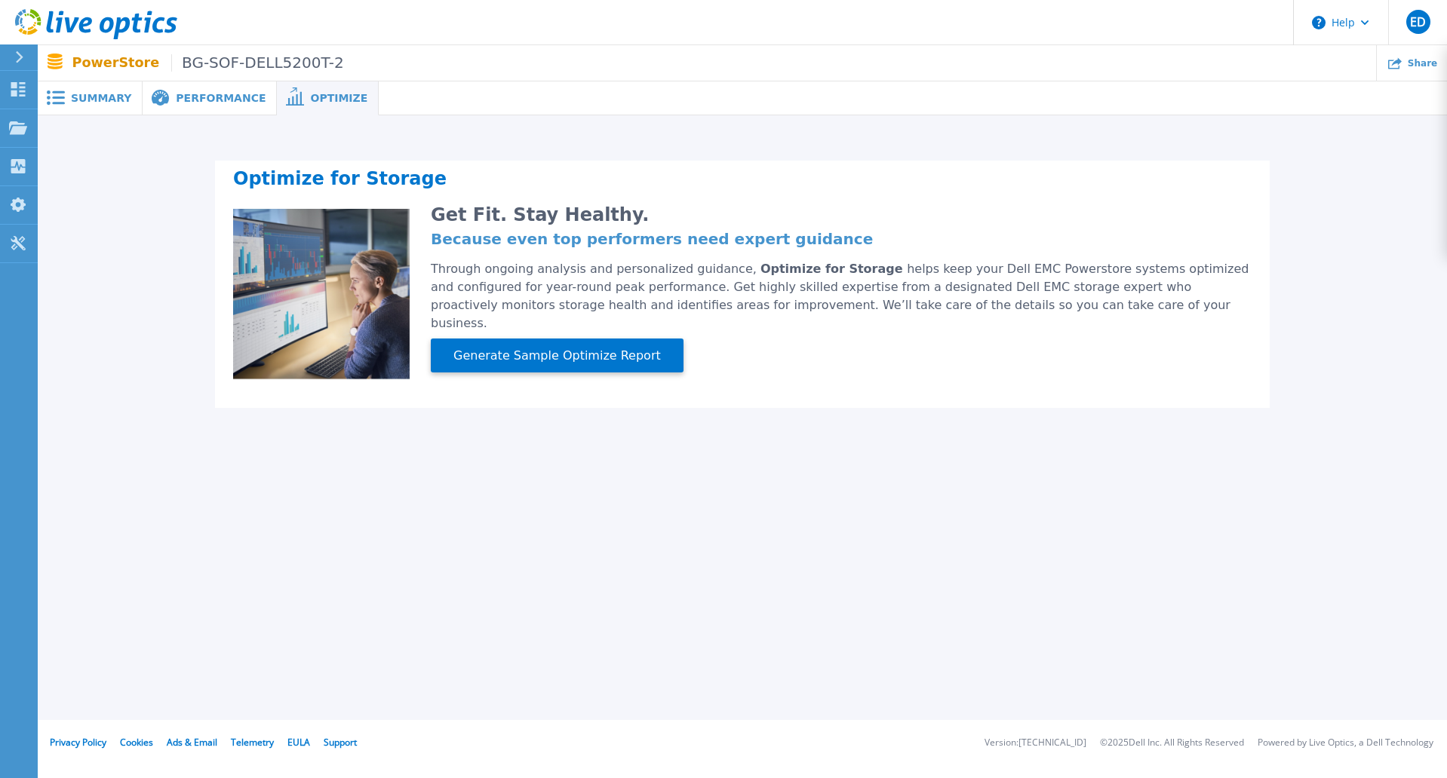
click at [79, 86] on div "Summary" at bounding box center [90, 98] width 105 height 34
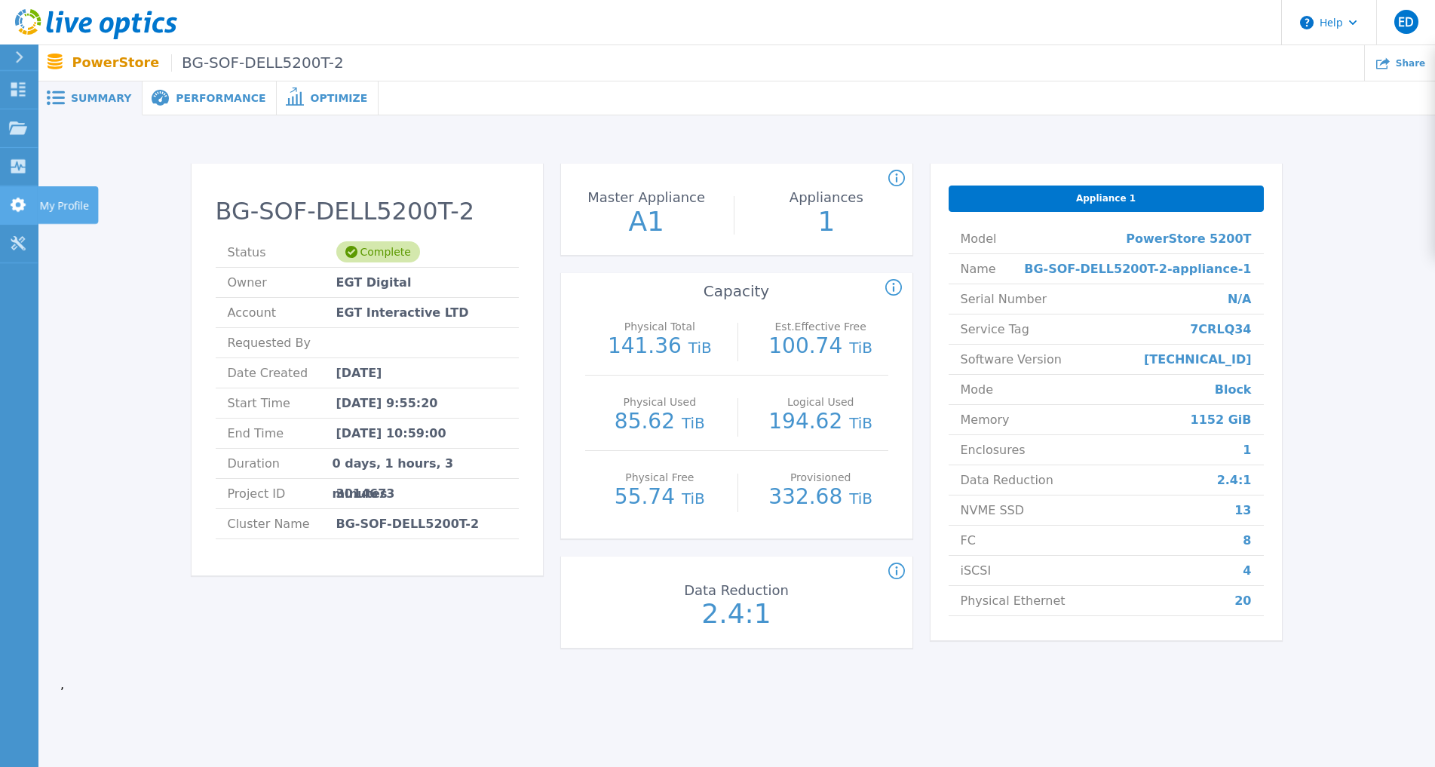
click at [20, 205] on icon at bounding box center [18, 205] width 18 height 14
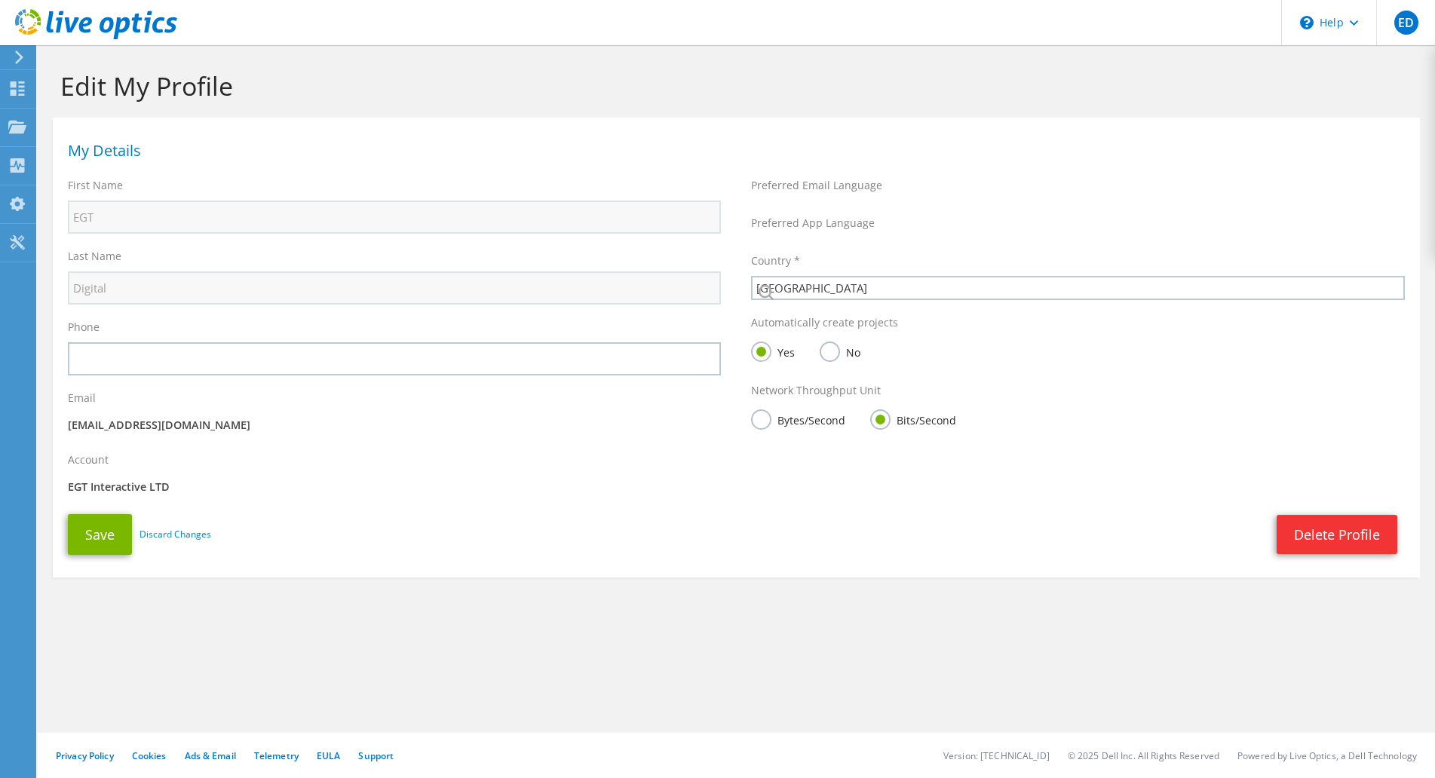
select select "21"
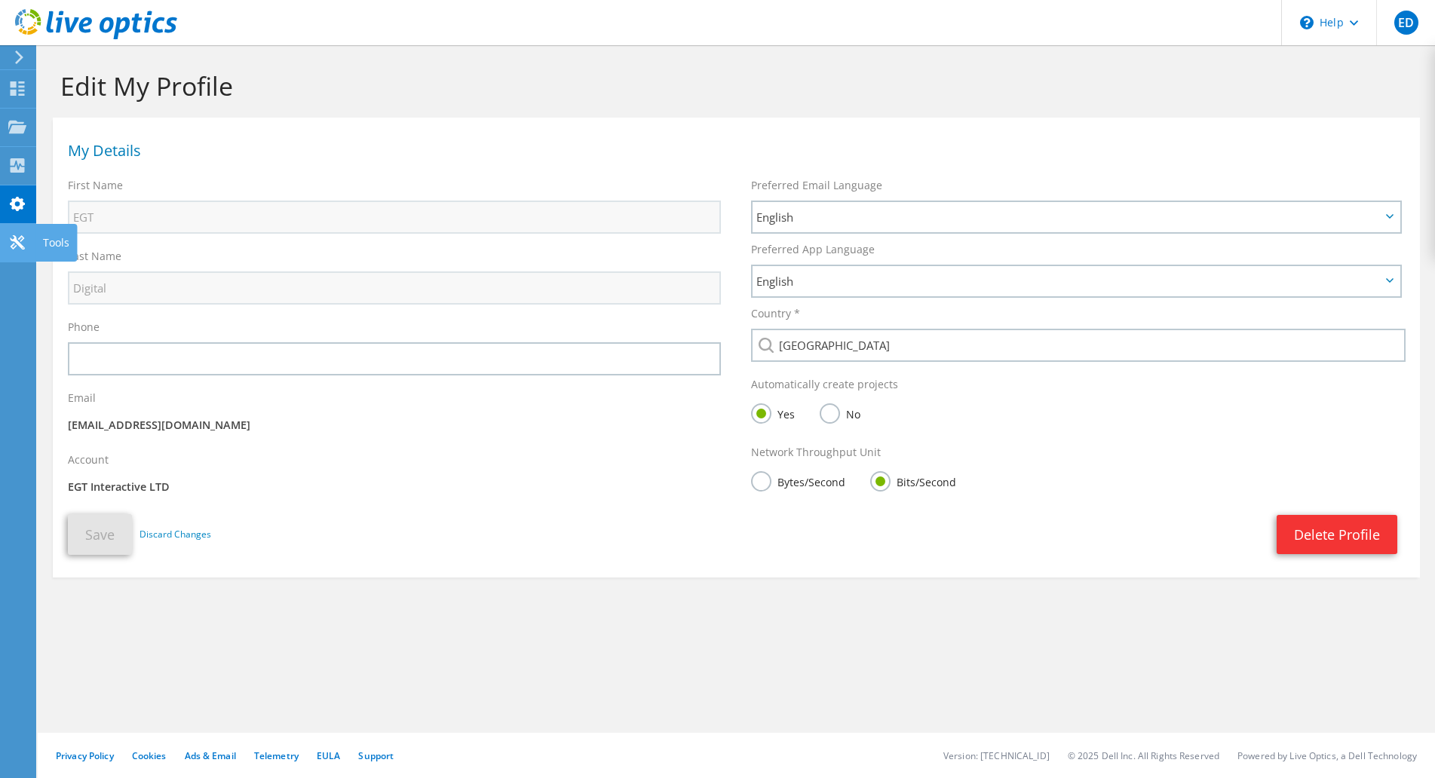
click at [19, 235] on icon at bounding box center [17, 242] width 18 height 14
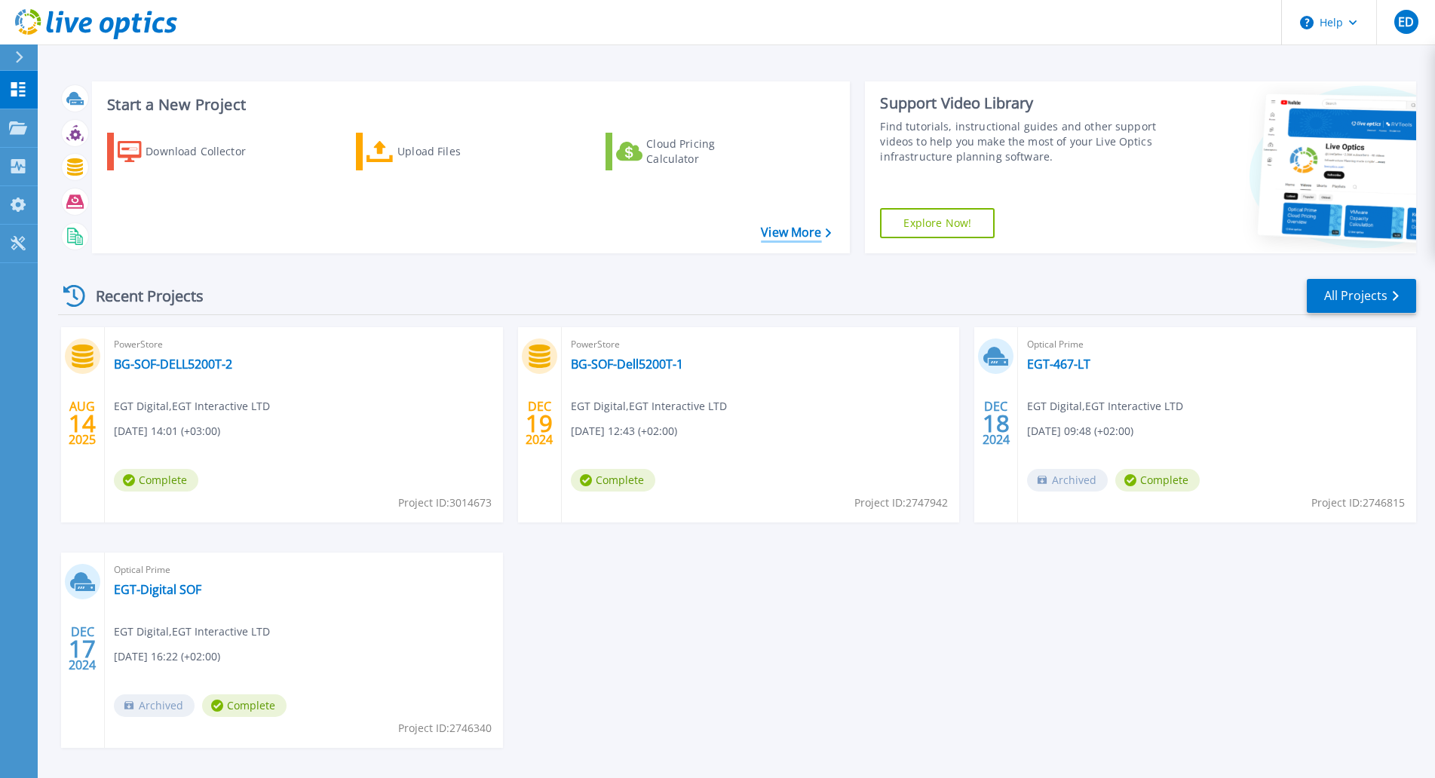
click at [787, 229] on link "View More" at bounding box center [796, 233] width 70 height 14
